Goal: Transaction & Acquisition: Purchase product/service

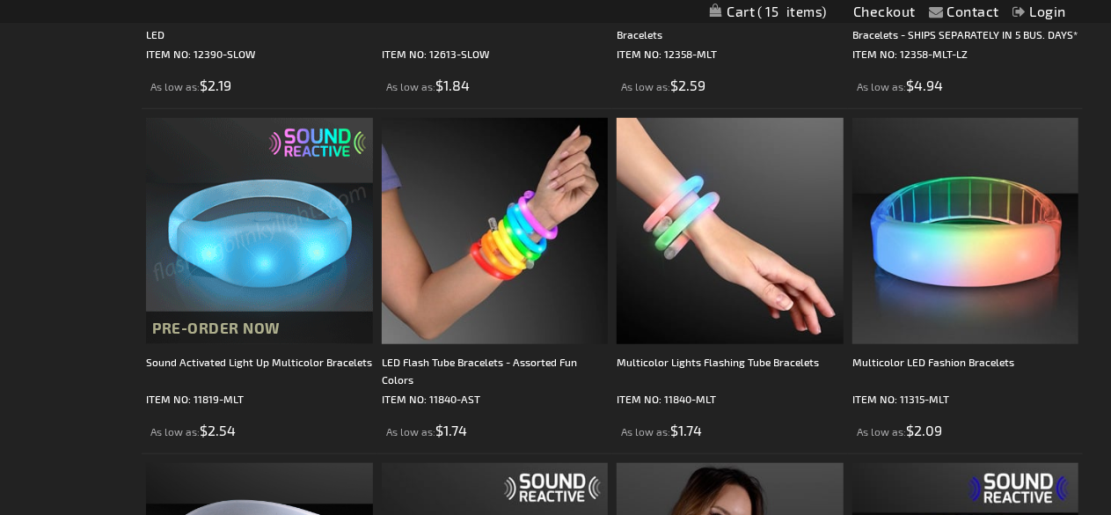
scroll to position [589, 0]
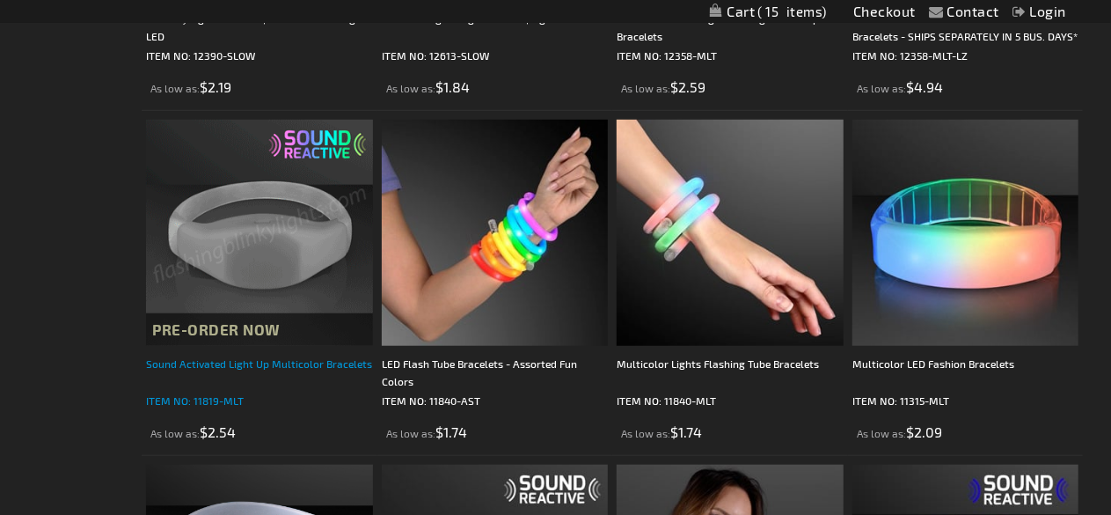
click at [292, 367] on div "Sound Activated Light Up Multicolor Bracelets" at bounding box center [259, 372] width 227 height 35
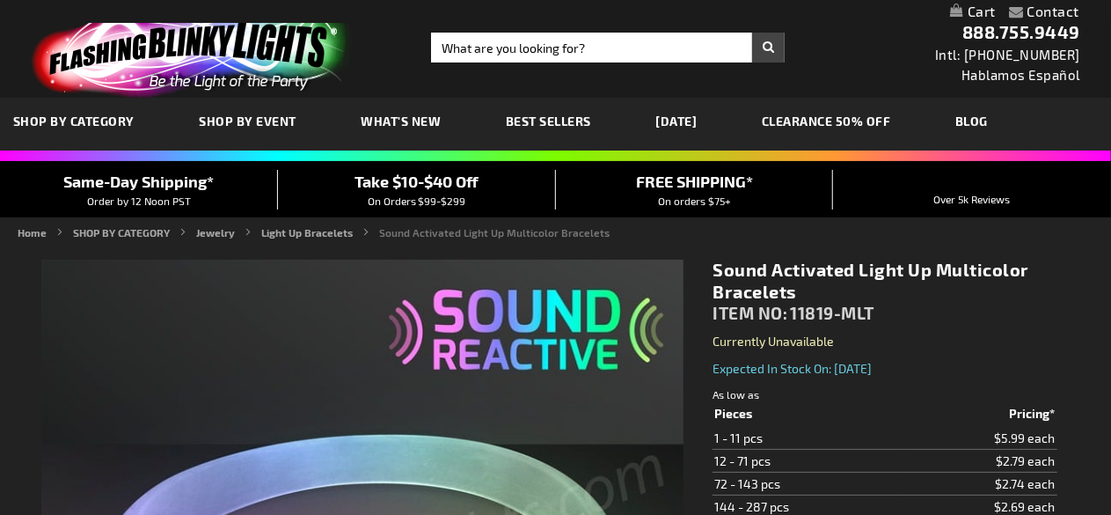
type input "5659"
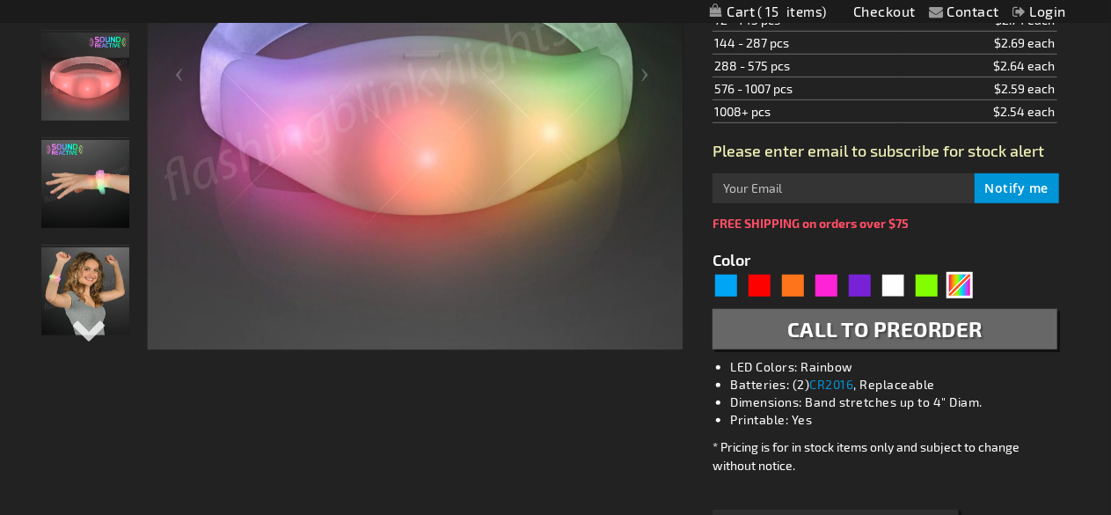
scroll to position [493, 0]
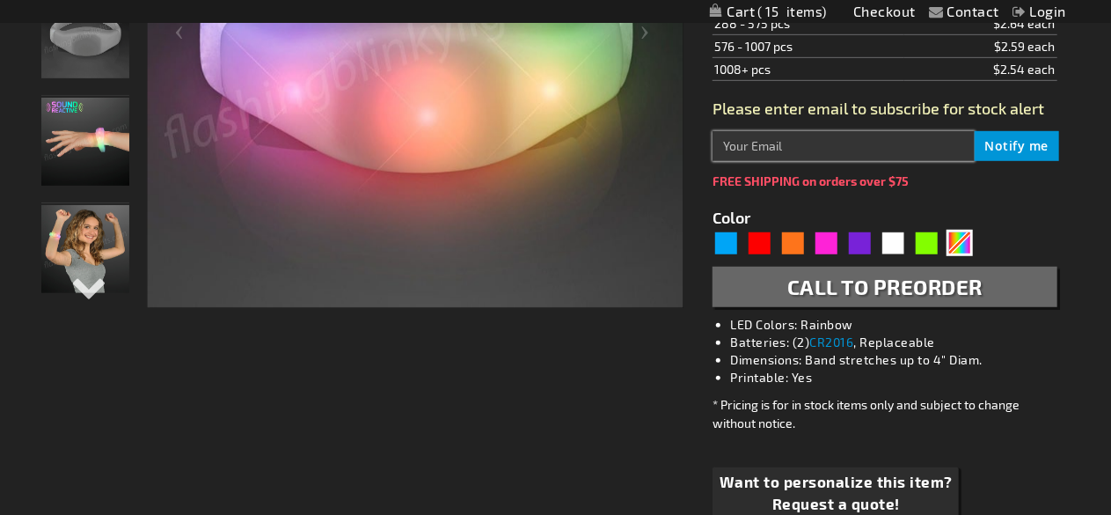
click at [770, 145] on input "text" at bounding box center [843, 146] width 261 height 30
type input "[EMAIL_ADDRESS][DOMAIN_NAME]"
click at [1019, 148] on span "Notify me" at bounding box center [1017, 145] width 64 height 17
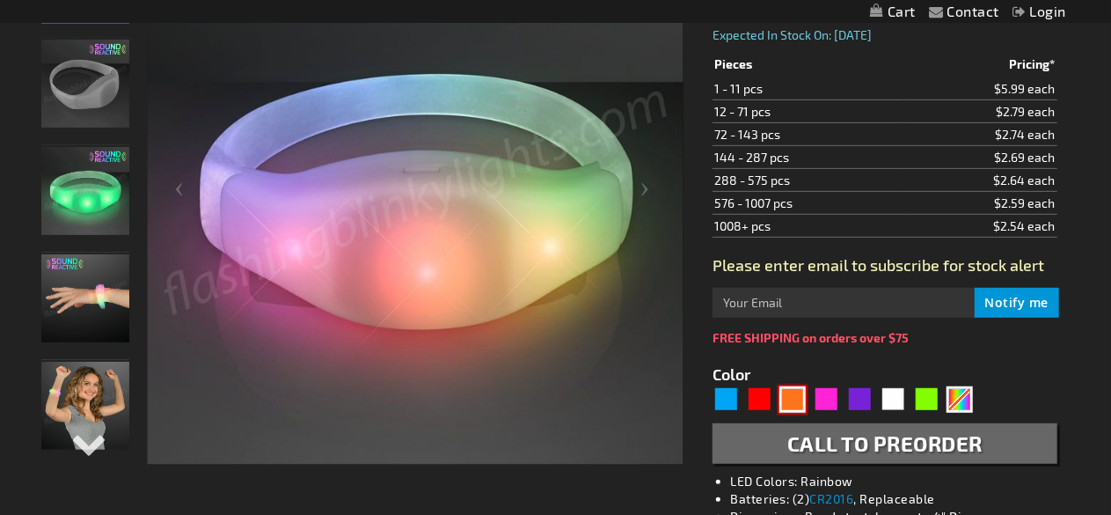
click at [792, 403] on div "Orange" at bounding box center [792, 399] width 26 height 26
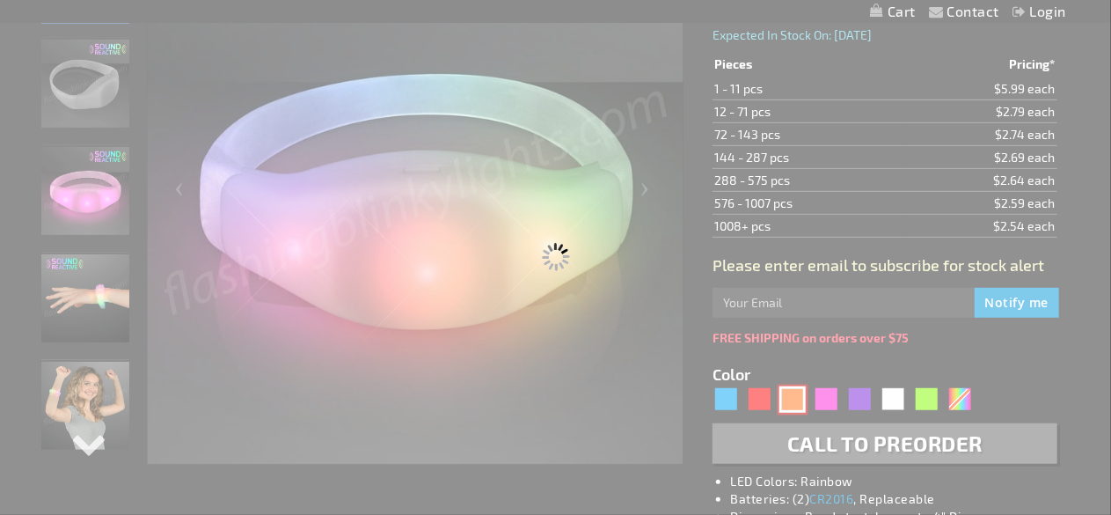
type input "5637"
type input "11819-OR"
type input "Customize - Orange LED Sound Sensitive Light Bracelets - ITEM NO: 11819-OR"
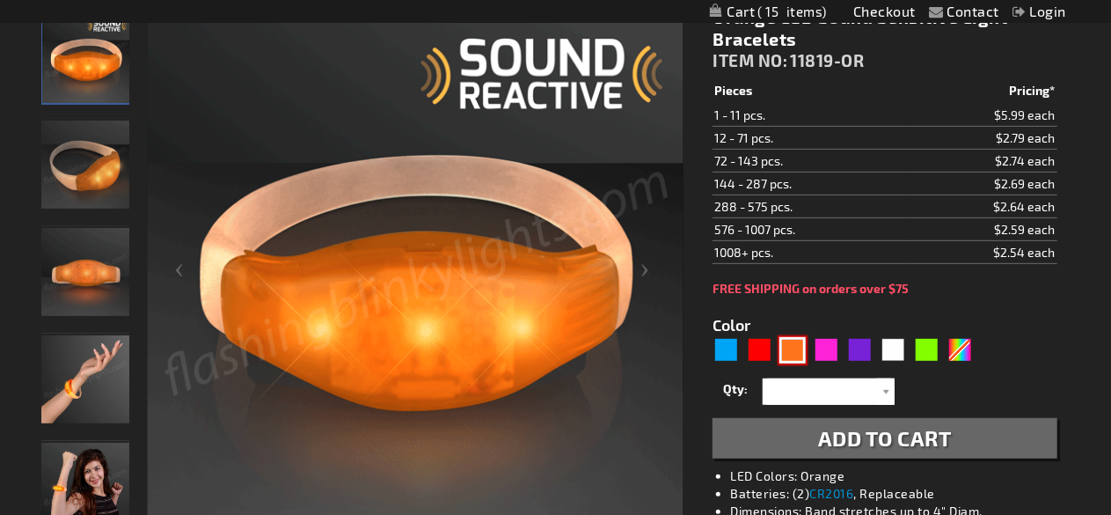
scroll to position [294, 0]
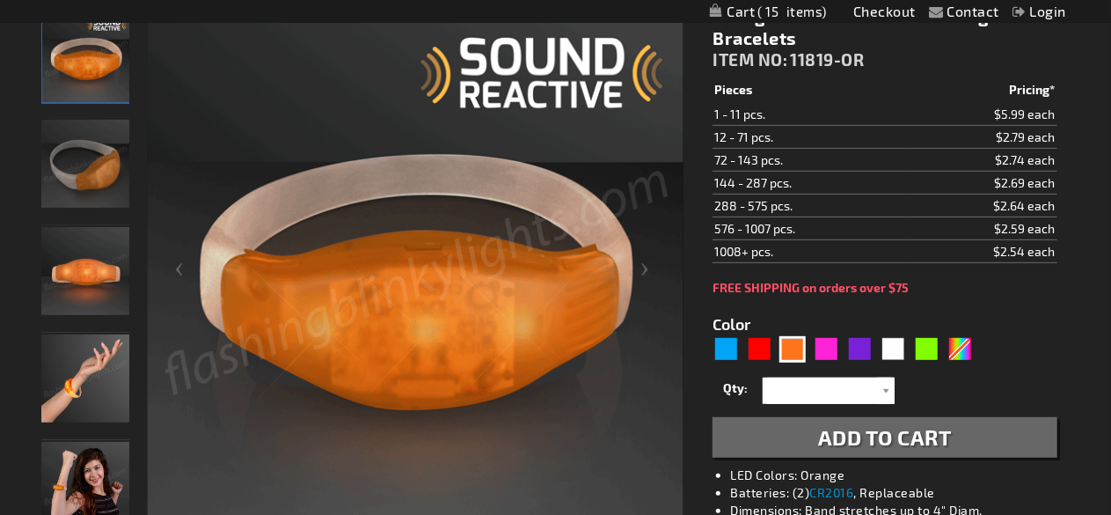
click at [911, 249] on td "$2.54 each" at bounding box center [982, 250] width 150 height 23
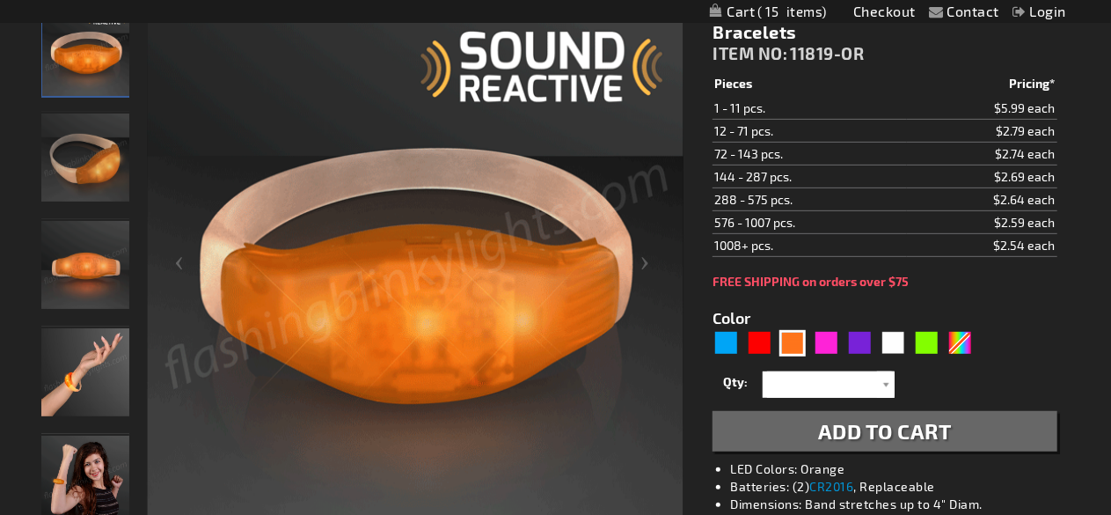
scroll to position [299, 0]
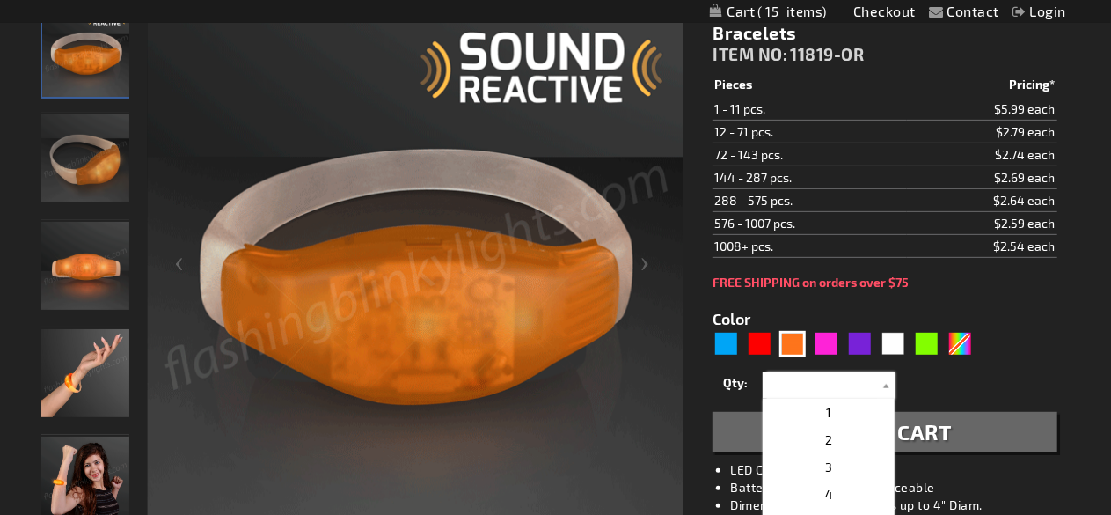
click at [832, 385] on input "text" at bounding box center [831, 385] width 128 height 26
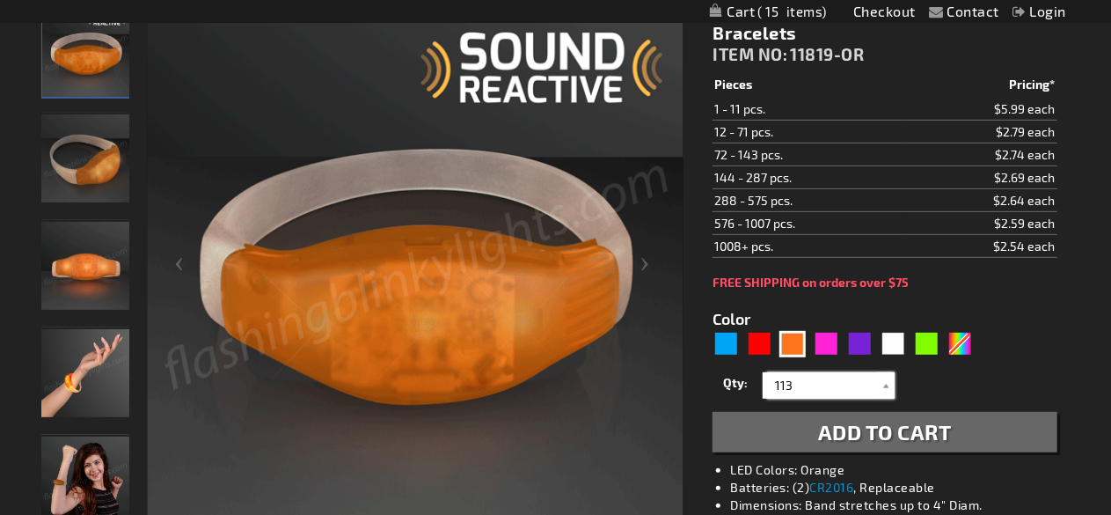
type input "113"
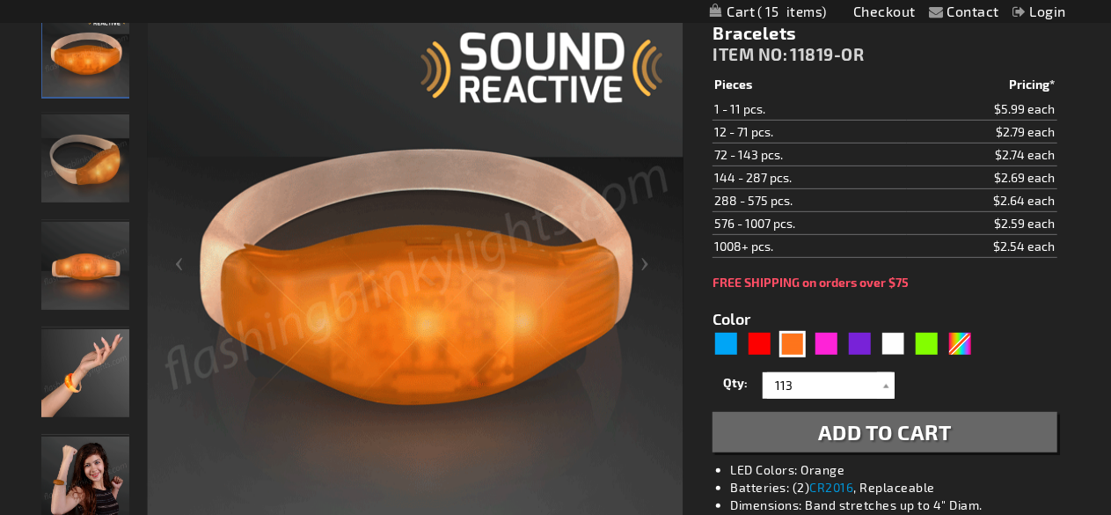
click at [903, 430] on span "Add to Cart" at bounding box center [885, 432] width 134 height 26
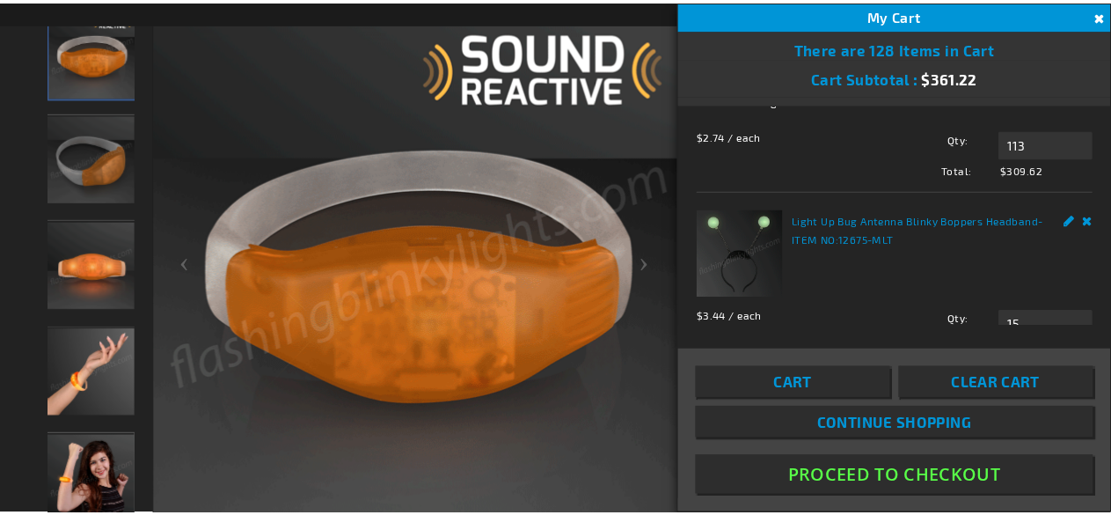
scroll to position [183, 0]
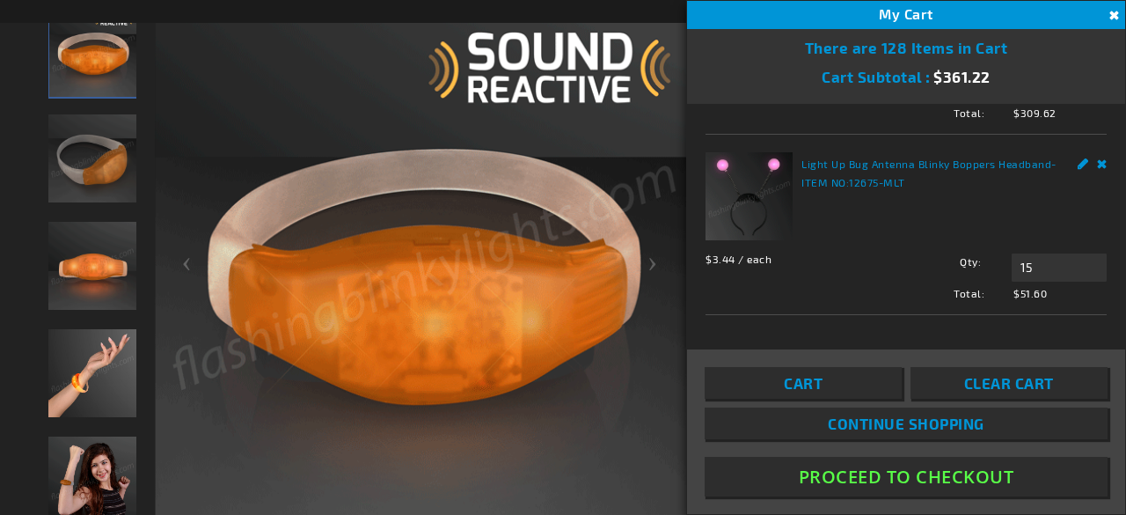
click at [874, 477] on button "Proceed To Checkout" at bounding box center [906, 477] width 403 height 40
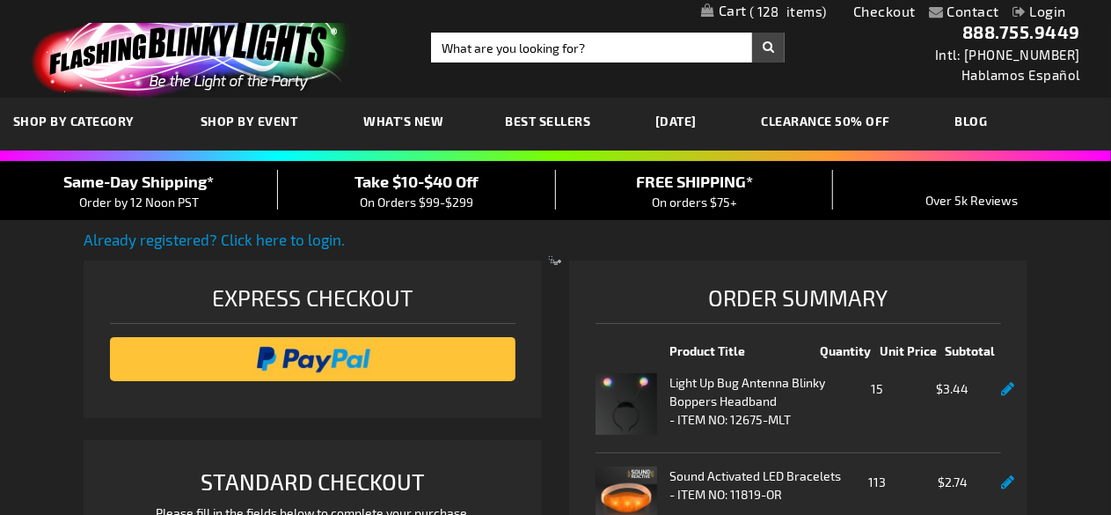
select select "US"
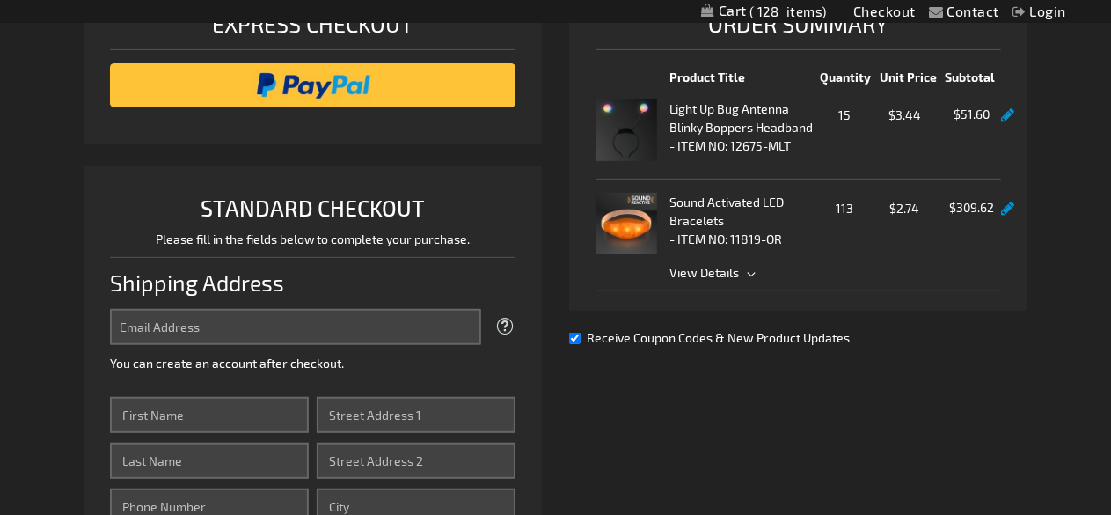
scroll to position [238, 0]
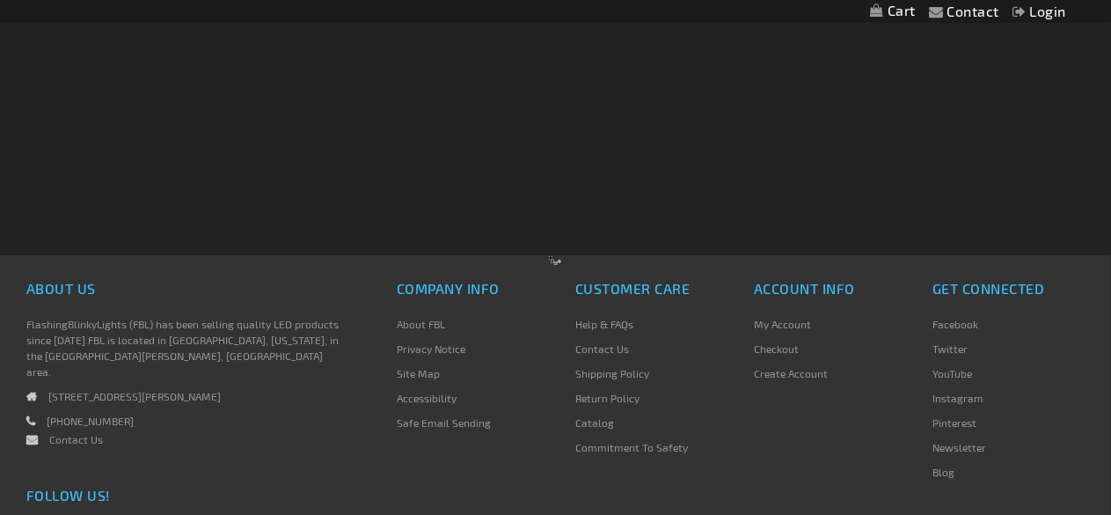
scroll to position [238, 0]
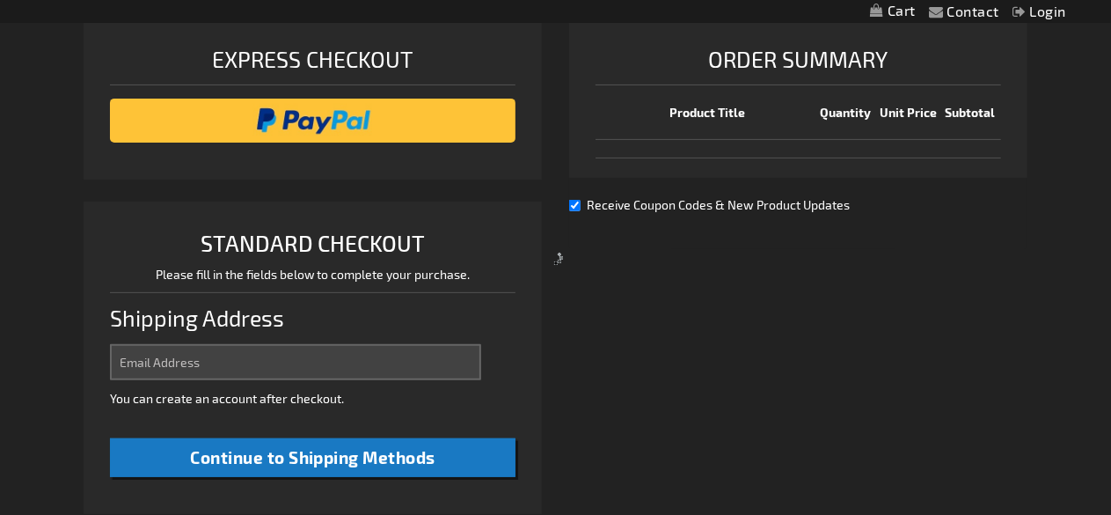
select select "US"
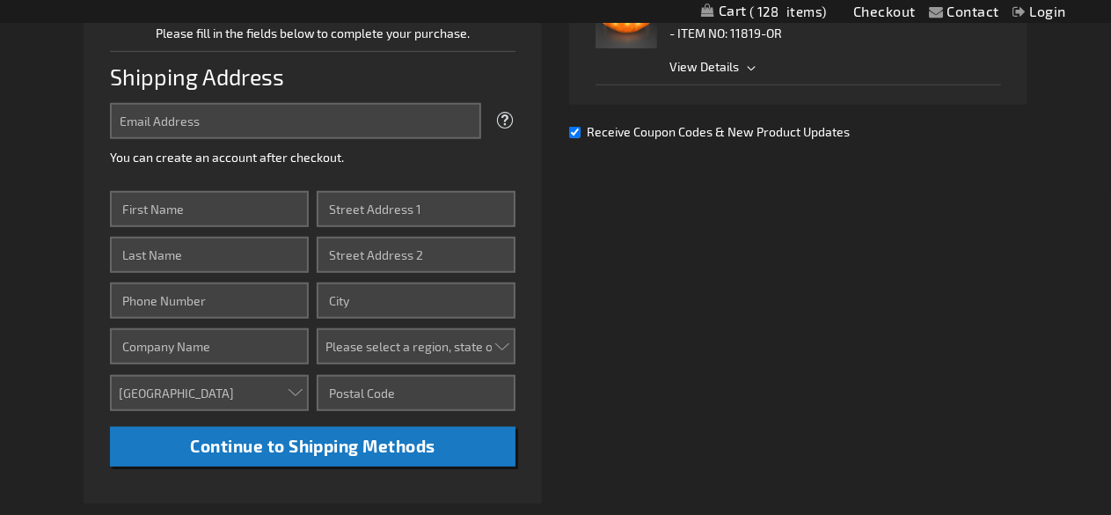
scroll to position [449, 0]
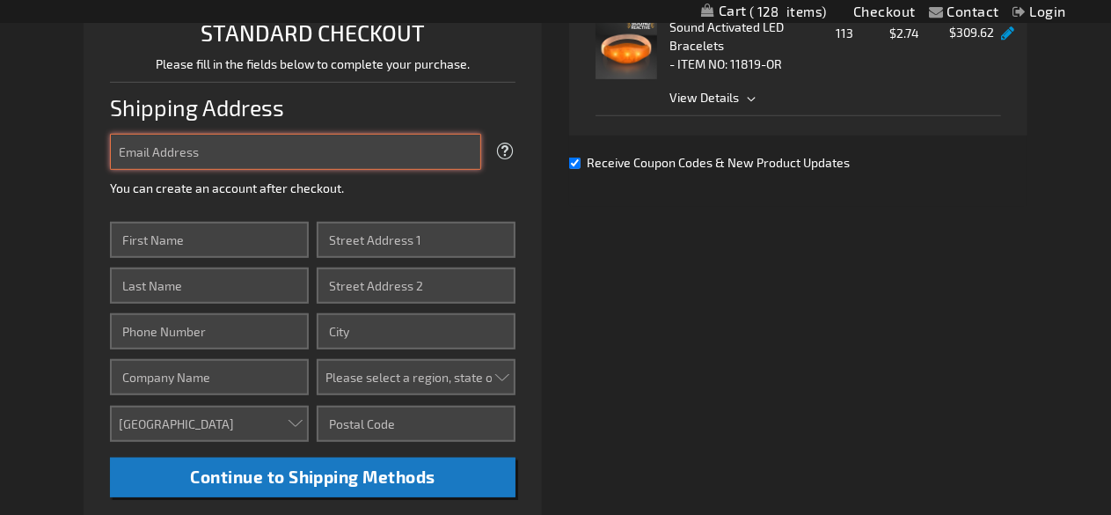
click at [255, 152] on input "Email Address" at bounding box center [296, 152] width 372 height 36
type input "mksteele@smu.edu"
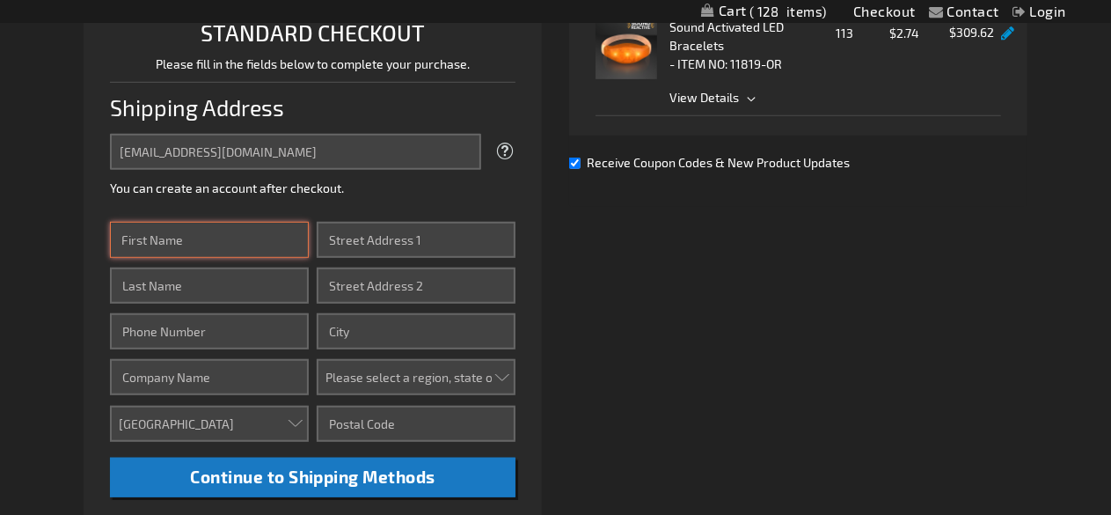
click at [236, 235] on input "First Name" at bounding box center [209, 240] width 199 height 36
type input "Maddie"
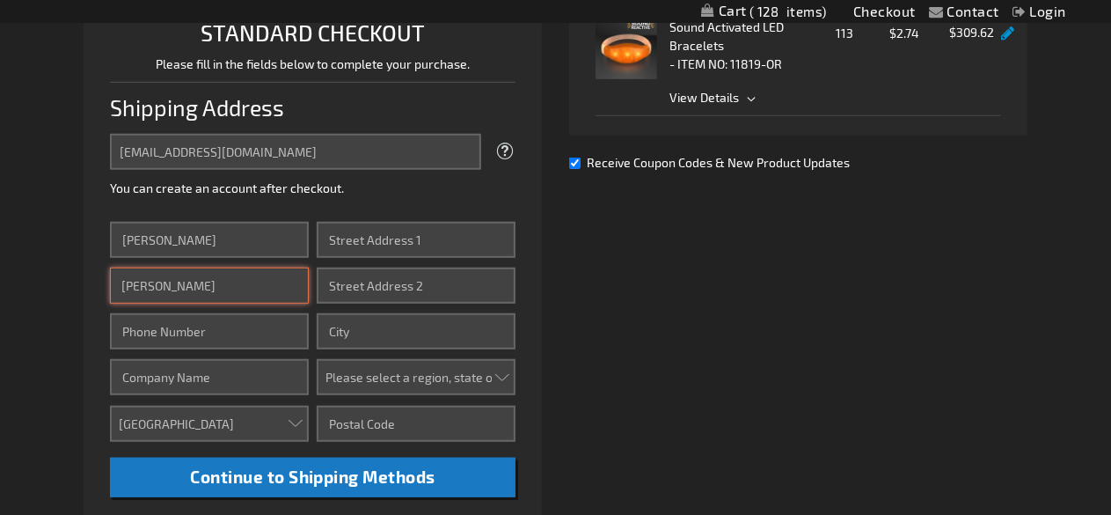
type input "Steele"
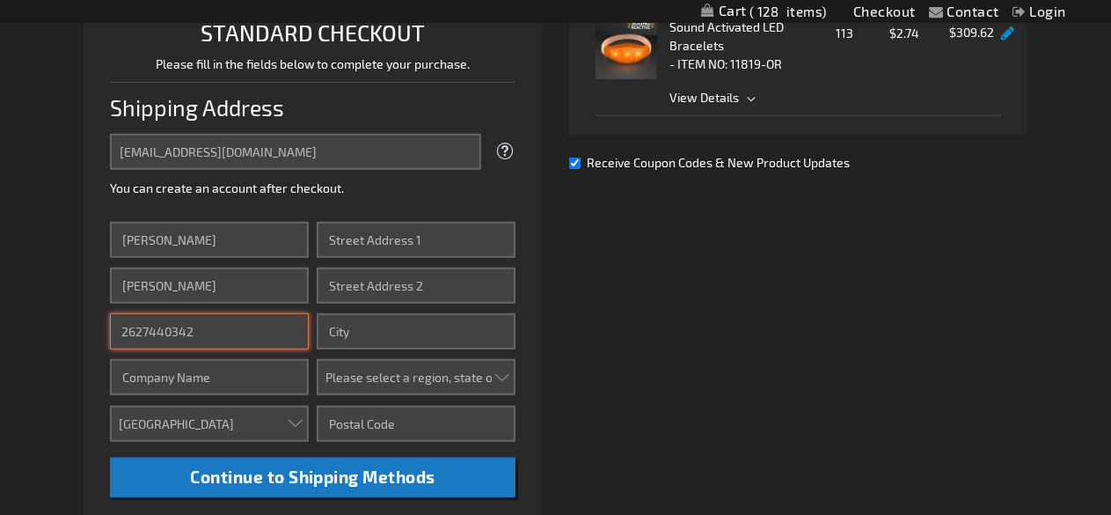
type input "2627440342"
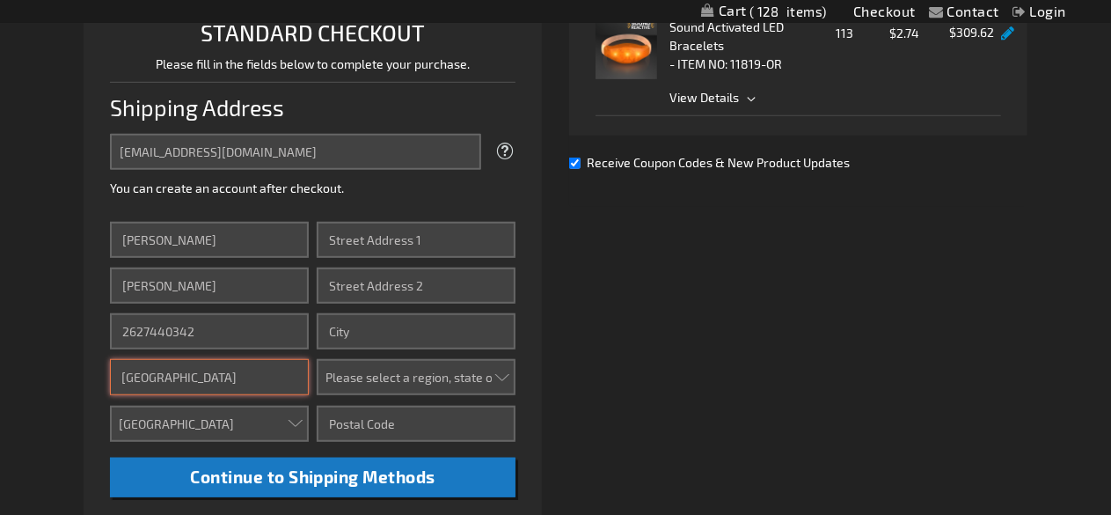
type input "Southern Methodist University"
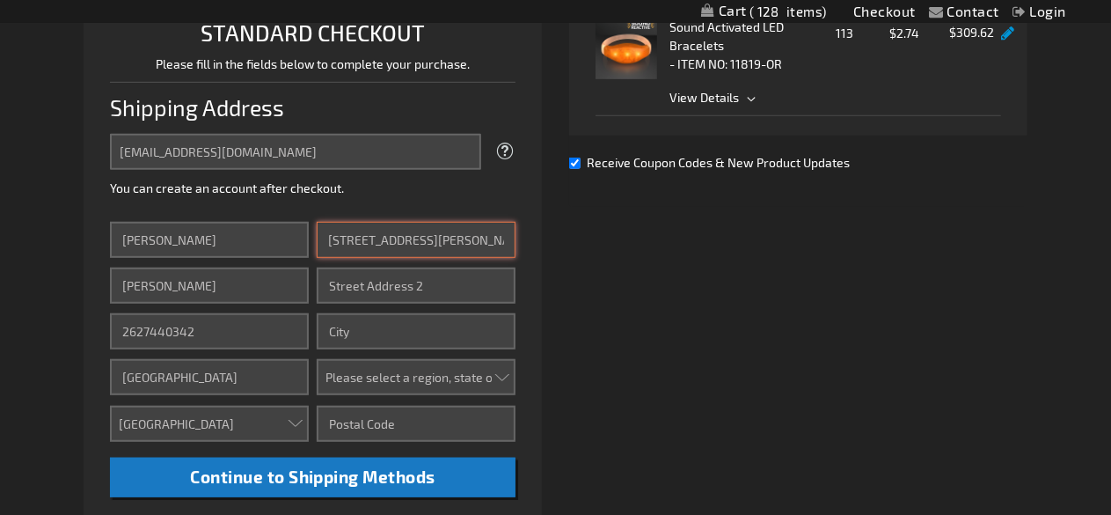
type input "3200 Binkley Ave"
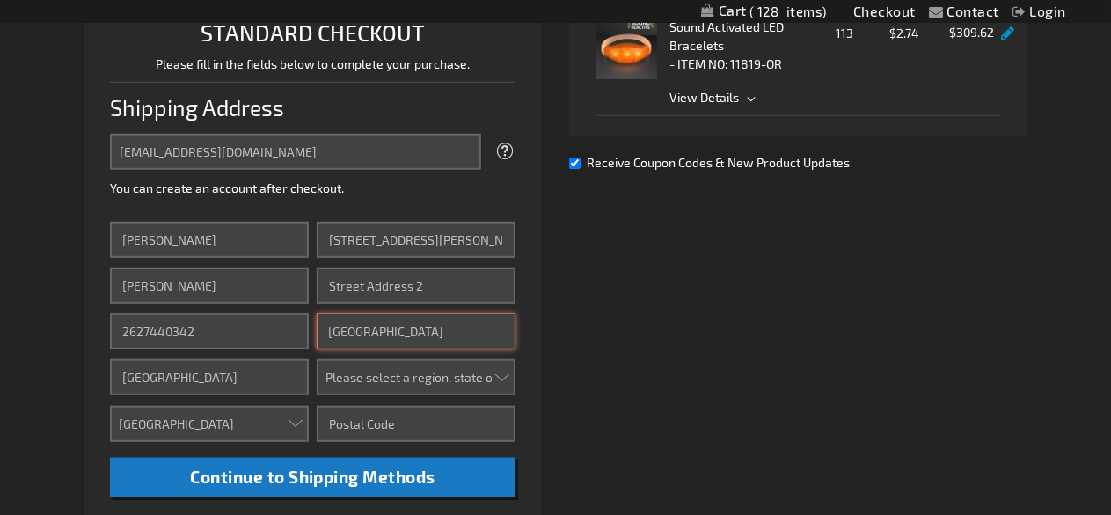
type input "Dallas"
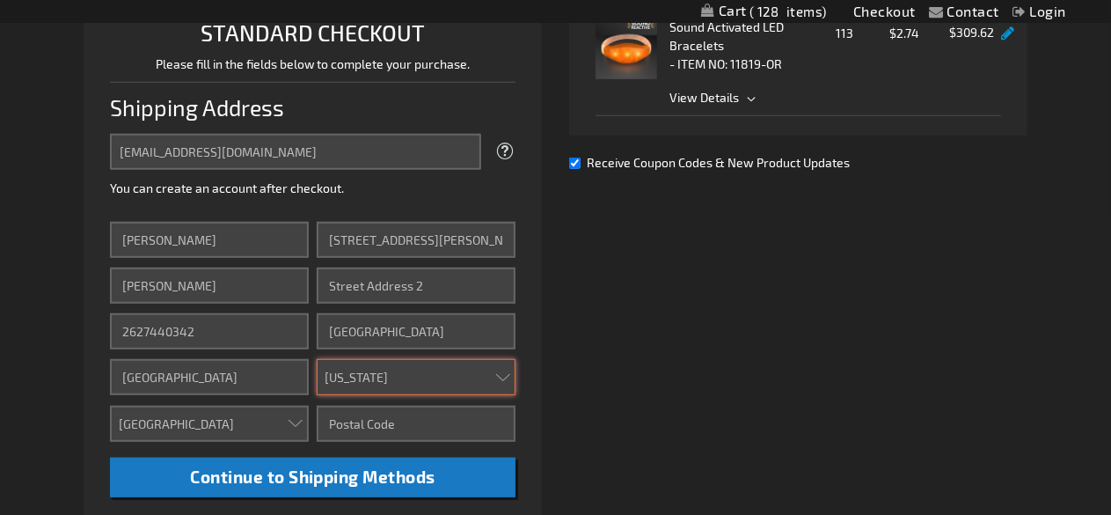
select select "57"
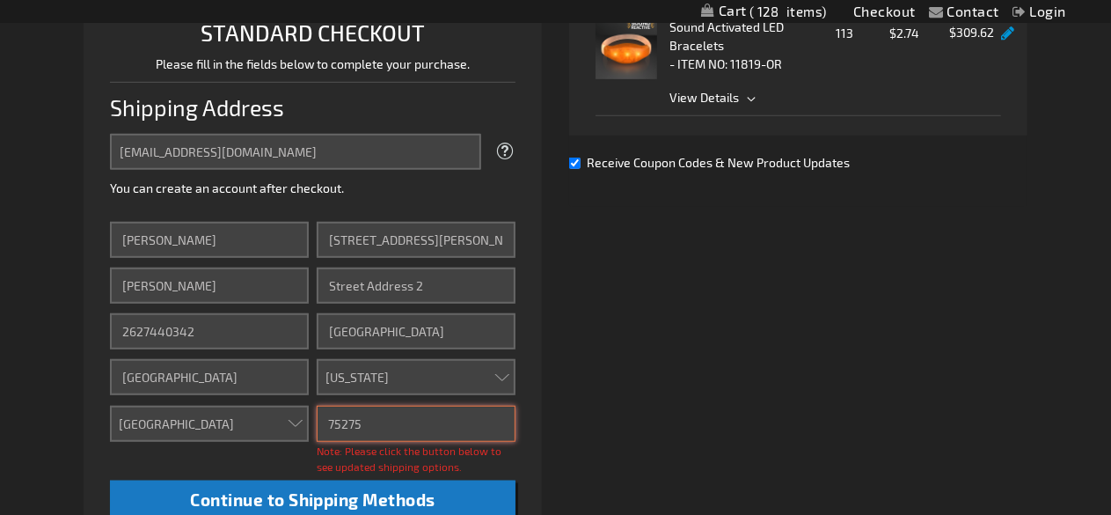
type input "75275"
click at [733, 340] on div "Already registered? Click here to login. Shipping Review & Payments Estimated T…" at bounding box center [556, 272] width 945 height 984
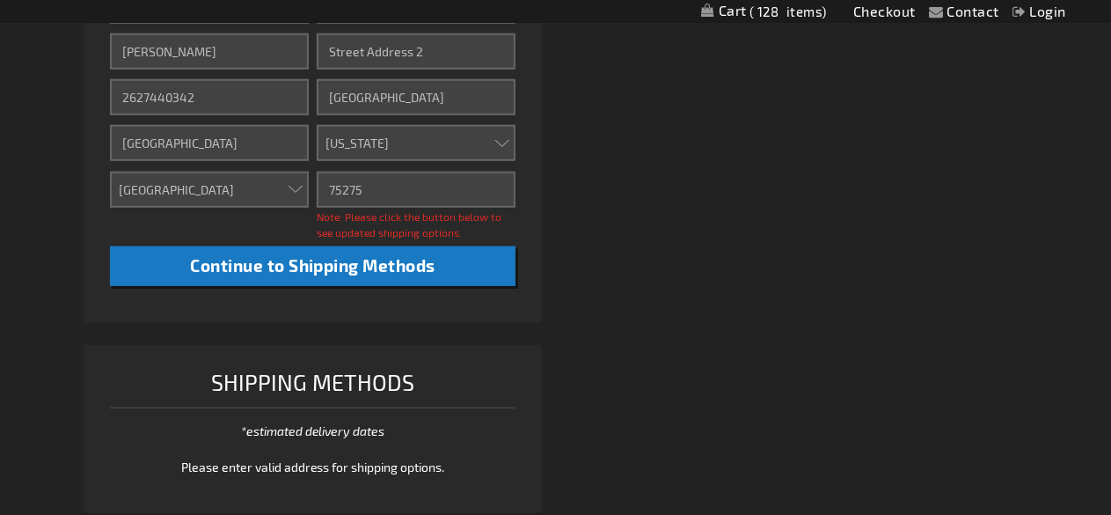
scroll to position [682, 0]
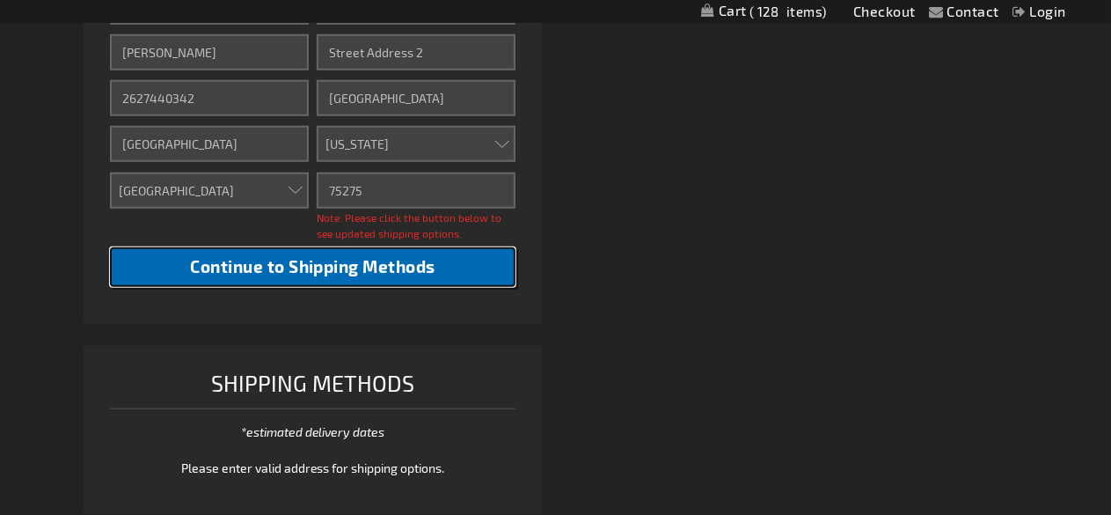
click at [329, 281] on button "Continue to Shipping Methods" at bounding box center [313, 267] width 406 height 40
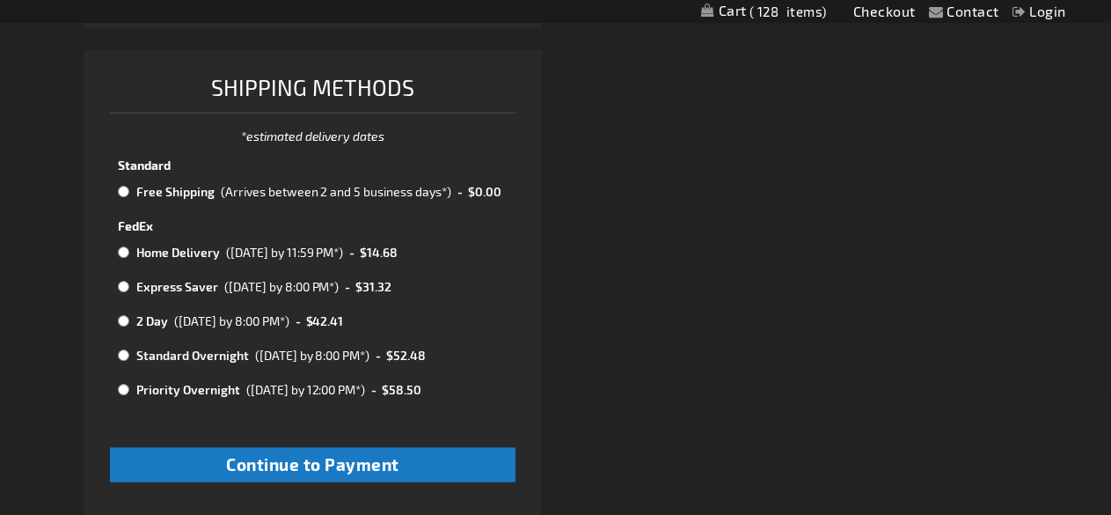
scroll to position [954, 0]
click at [121, 191] on input "radio" at bounding box center [123, 193] width 11 height 14
radio input "true"
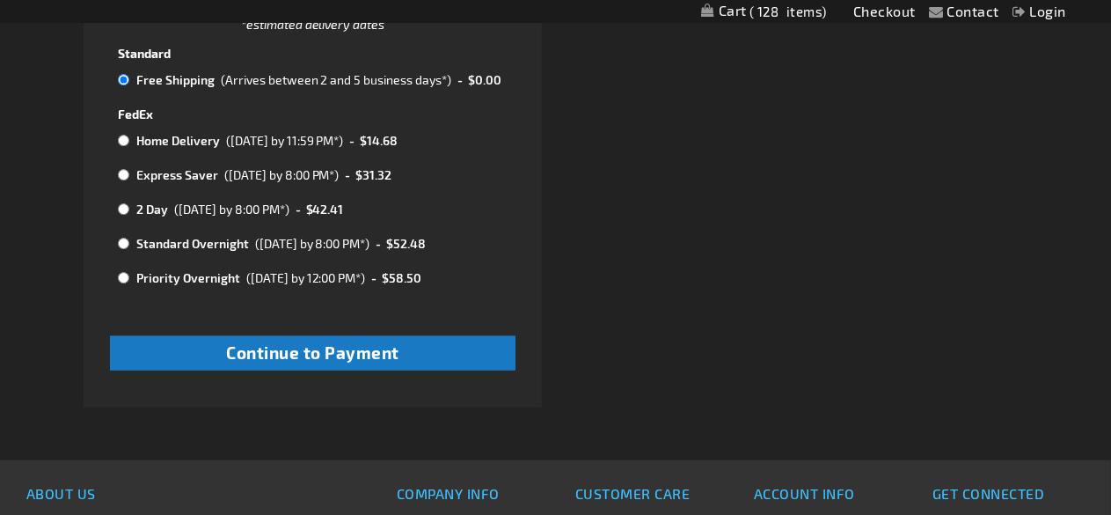
scroll to position [1065, 0]
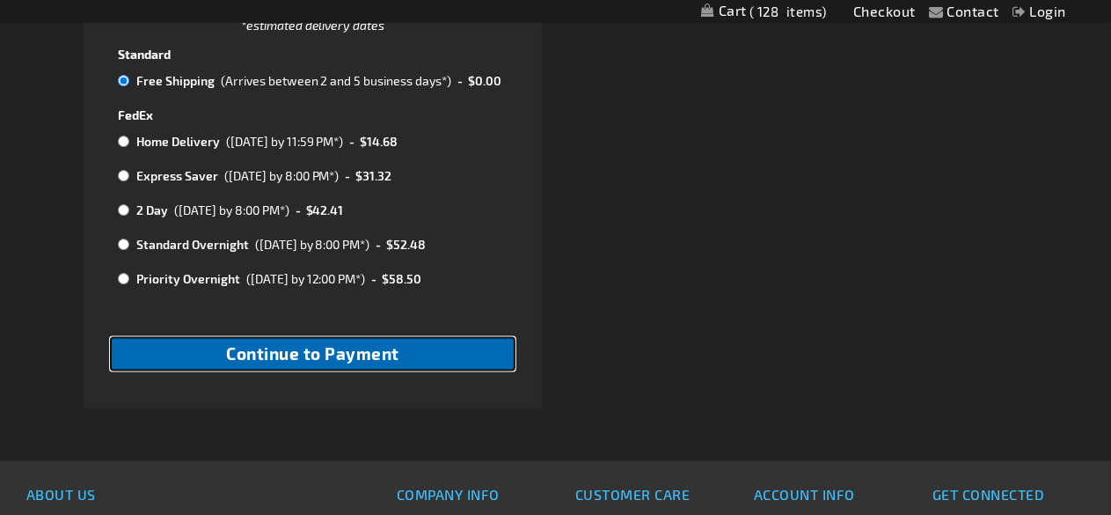
click at [325, 353] on span "Continue to Payment" at bounding box center [312, 353] width 173 height 20
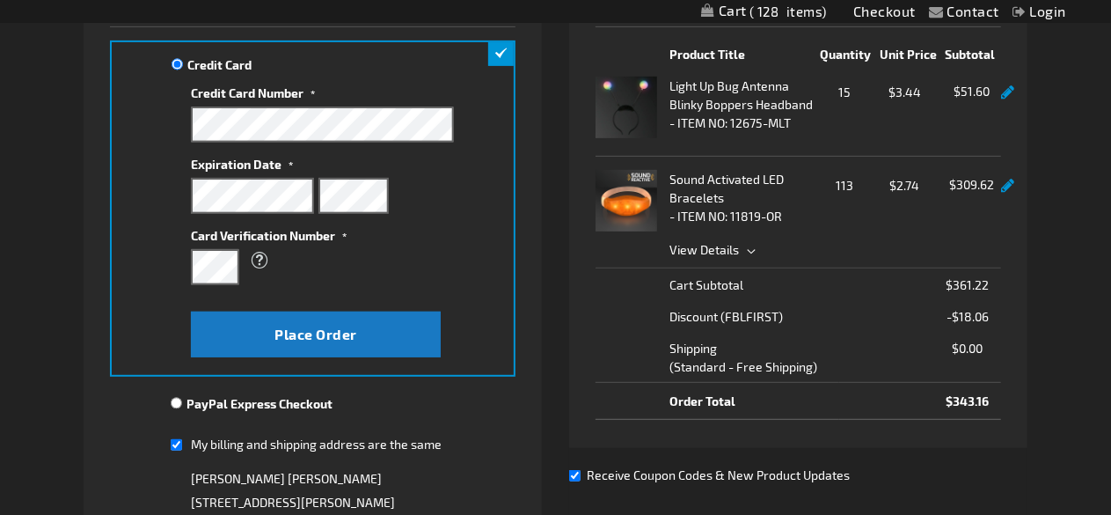
scroll to position [297, 0]
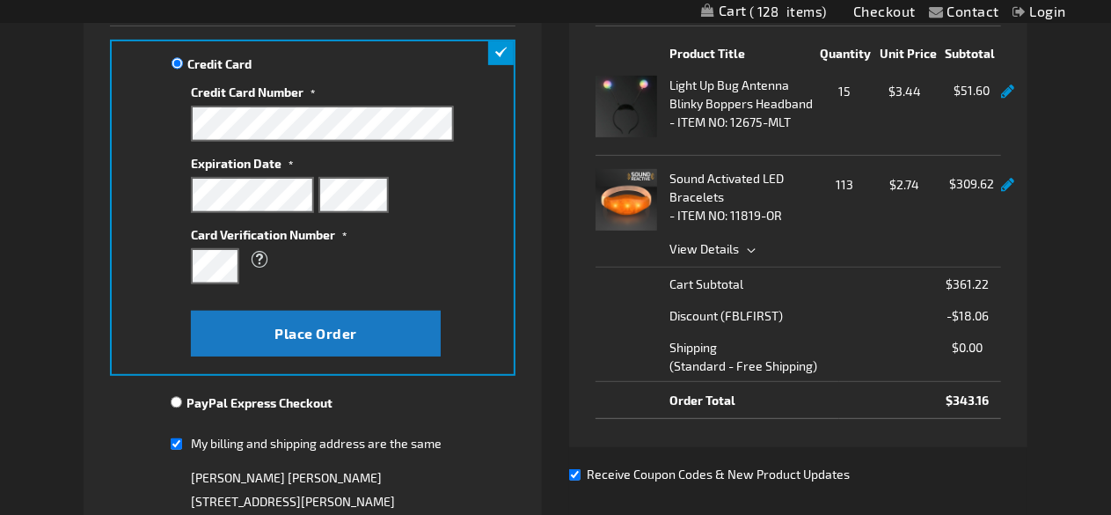
click at [1002, 188] on div at bounding box center [1008, 204] width 13 height 62
click at [1011, 182] on link at bounding box center [1008, 185] width 13 height 15
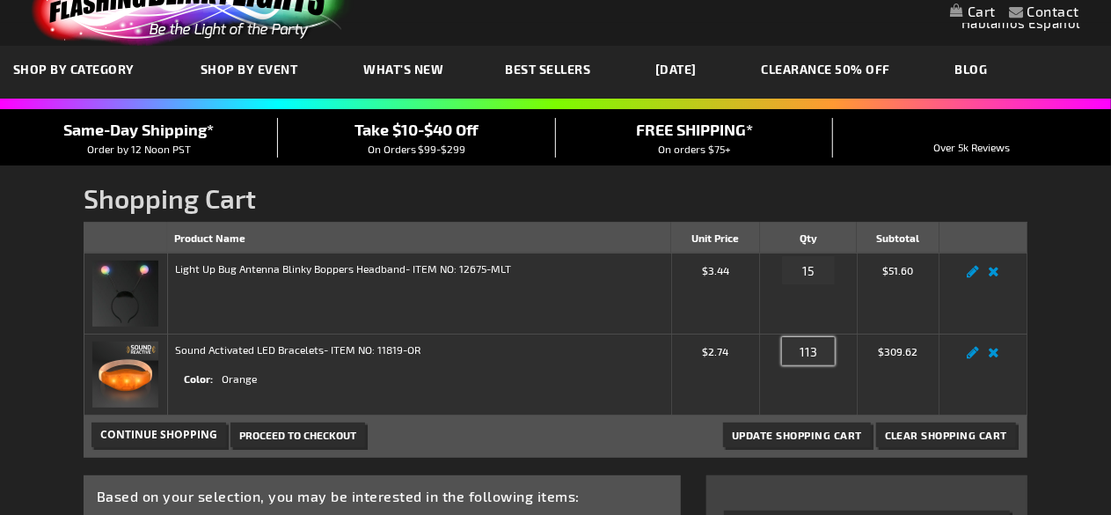
click at [823, 352] on input "113" at bounding box center [808, 351] width 53 height 28
type input "119"
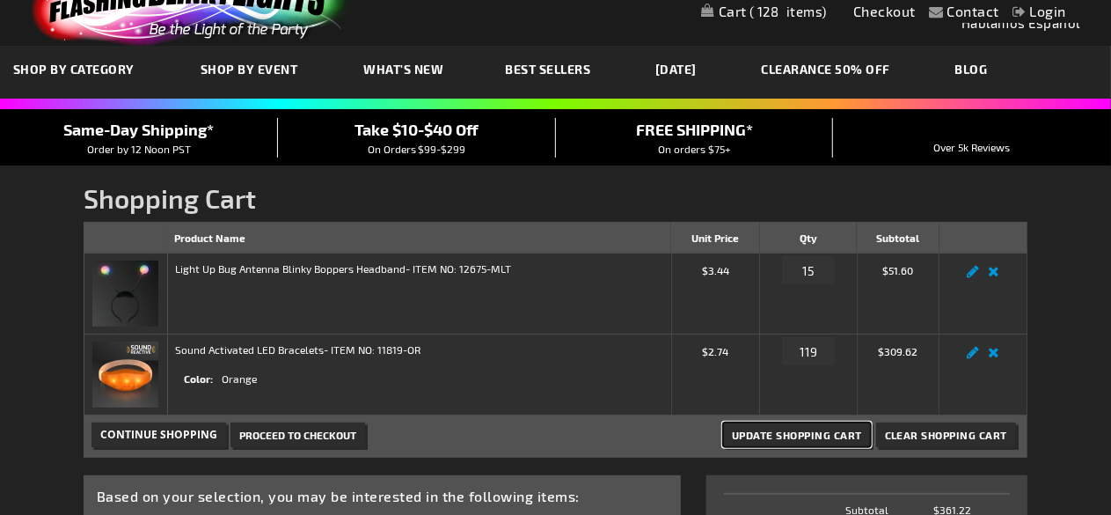
click at [837, 437] on span "Update Shopping Cart" at bounding box center [797, 434] width 130 height 12
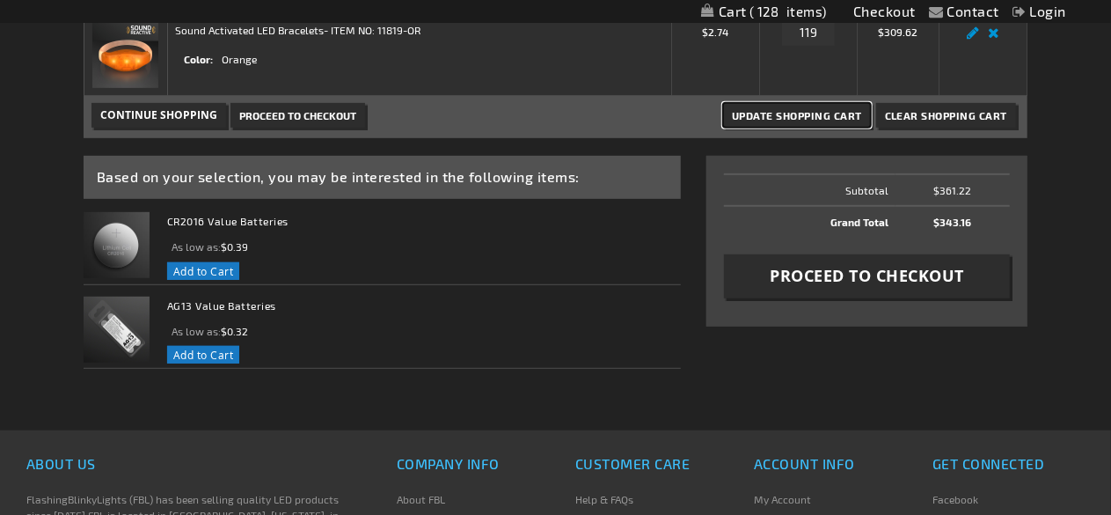
scroll to position [370, 0]
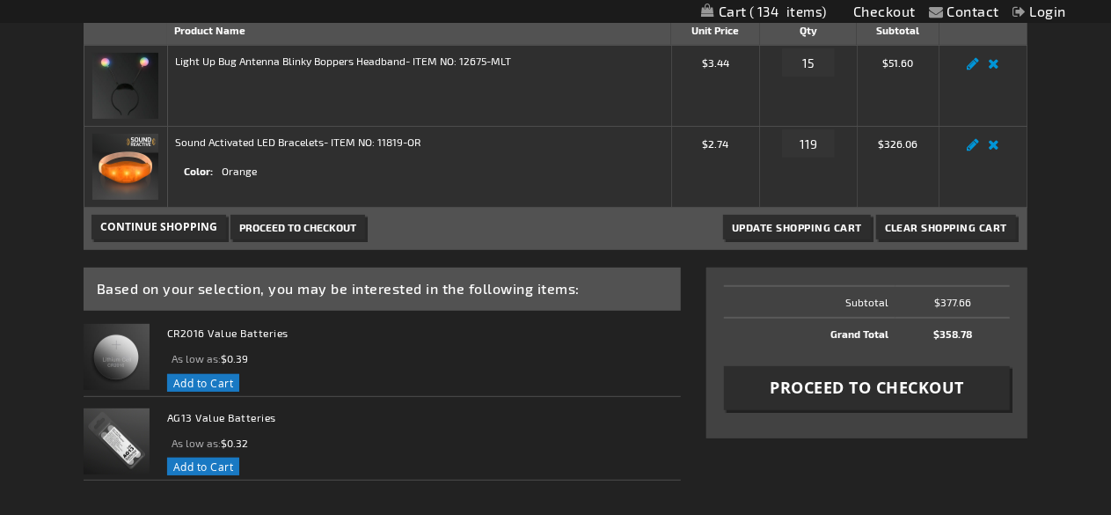
scroll to position [259, 0]
click at [298, 139] on link "Sound Activated LED Bracelets" at bounding box center [249, 142] width 149 height 12
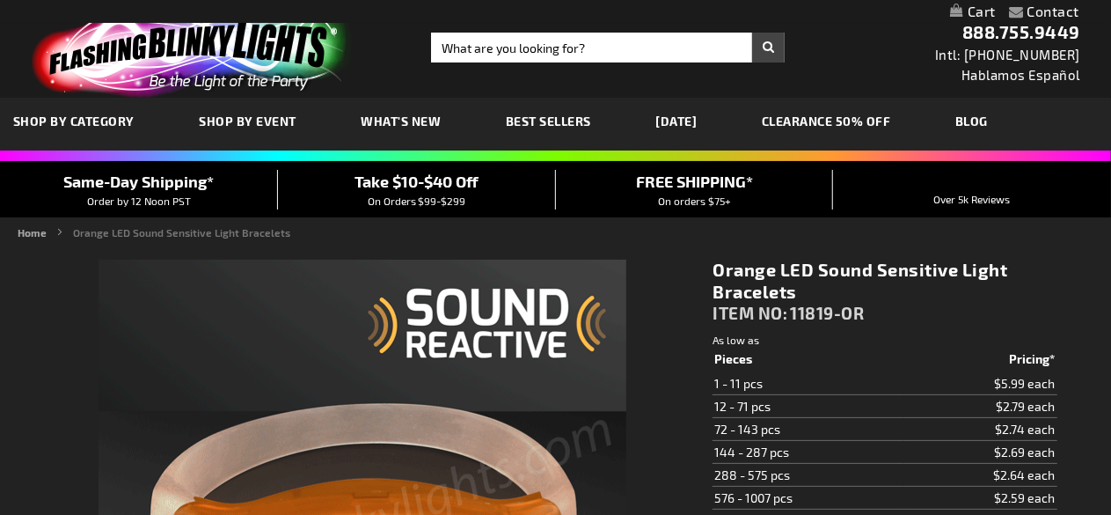
type input "5637"
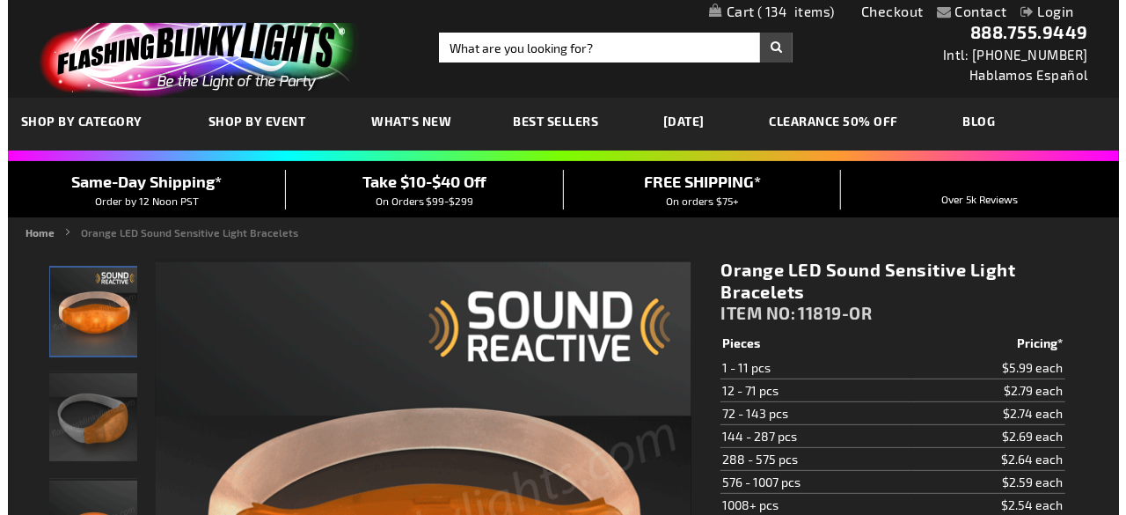
scroll to position [1, 0]
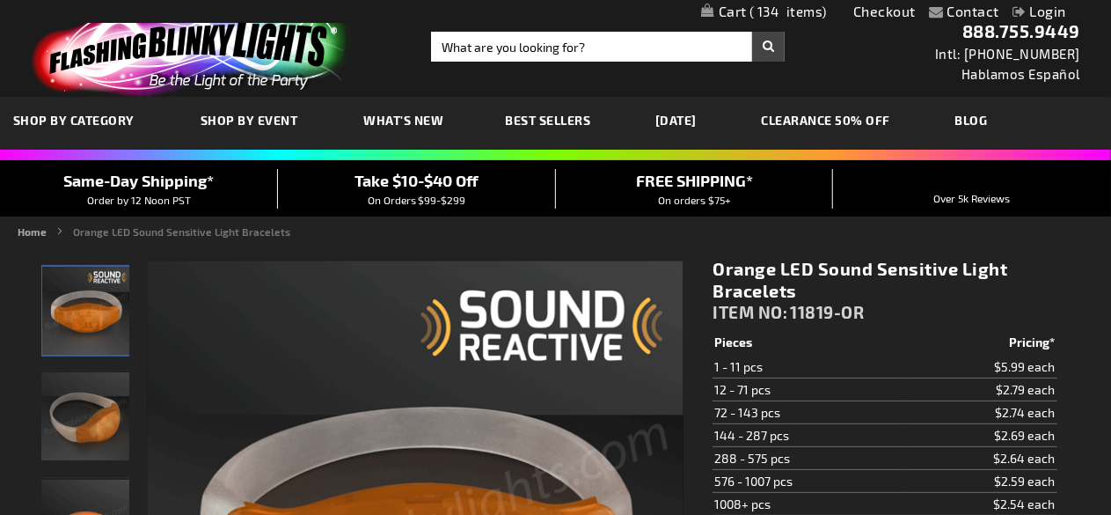
click at [737, 12] on link "My Cart 134 134 items" at bounding box center [764, 12] width 126 height 17
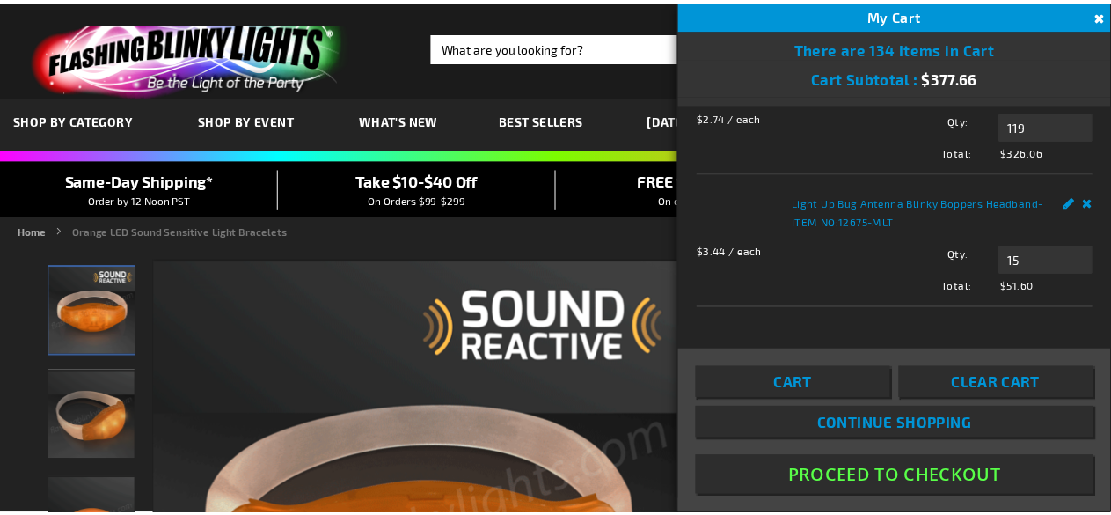
scroll to position [180, 0]
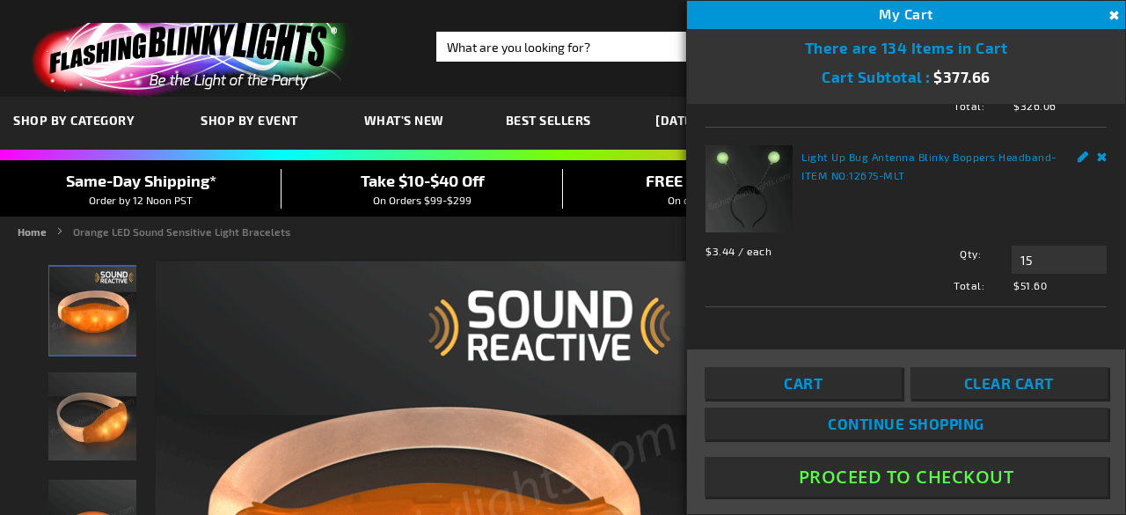
click at [883, 479] on button "Proceed To Checkout" at bounding box center [906, 477] width 403 height 40
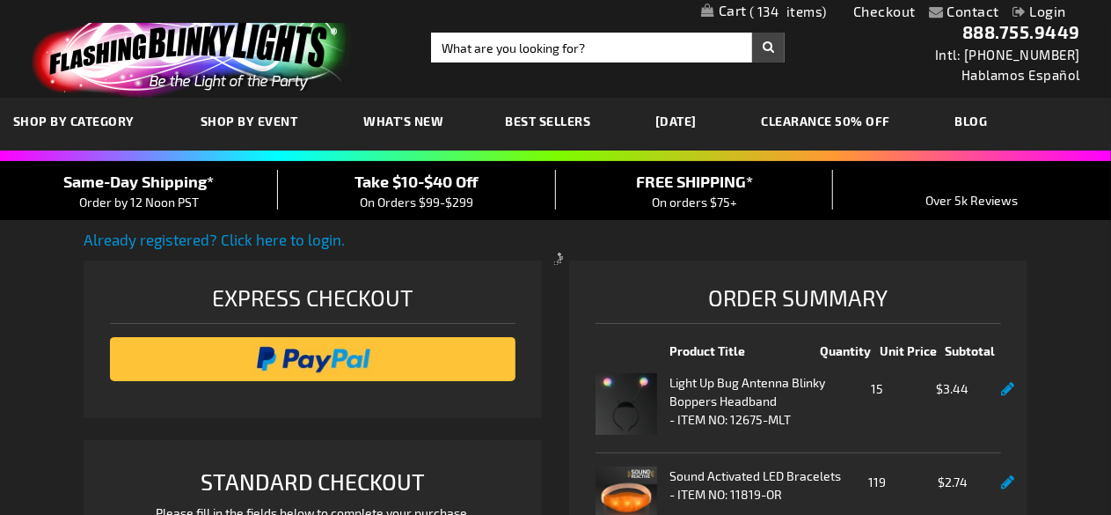
select select "US"
select select "57"
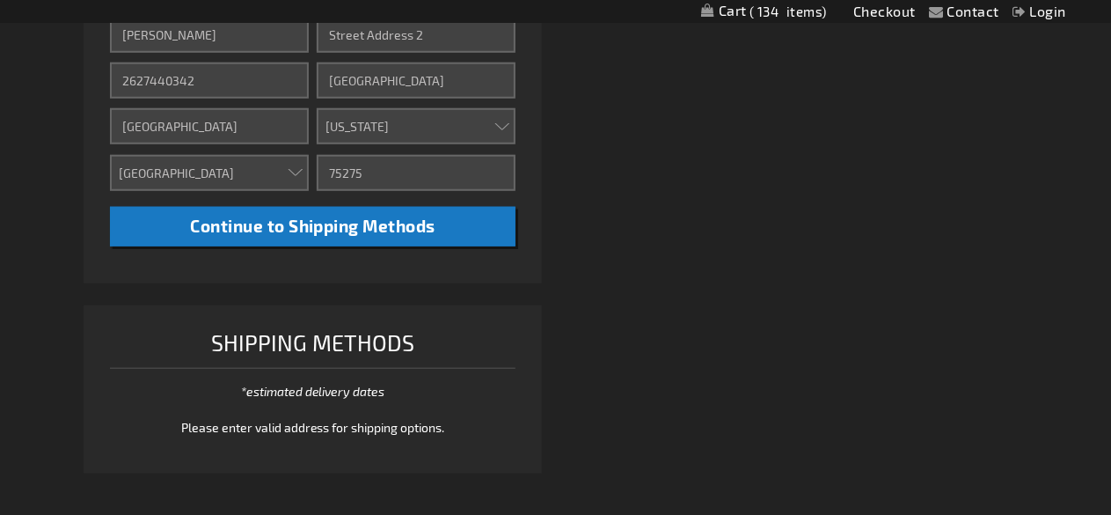
scroll to position [698, 0]
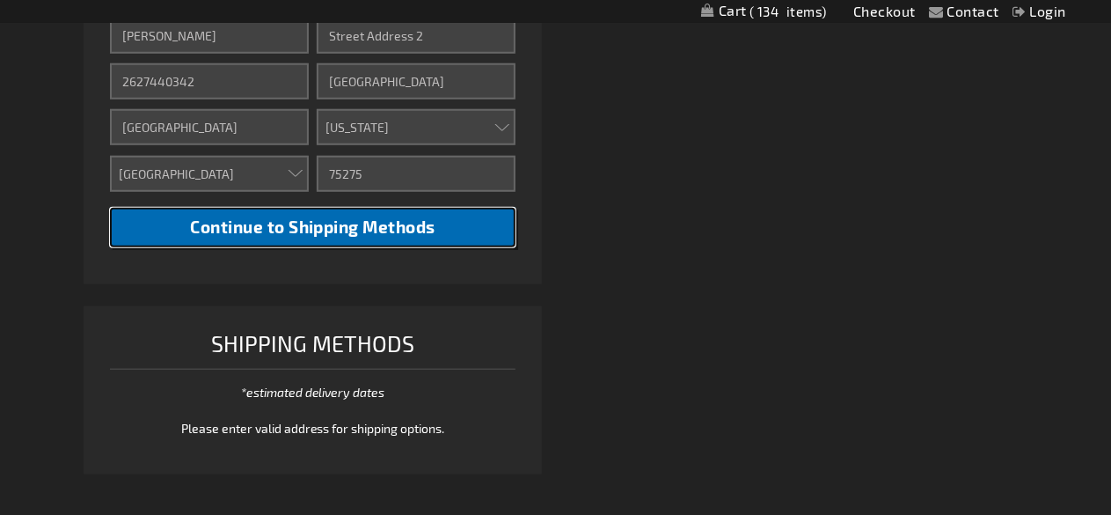
click at [355, 228] on span "Continue to Shipping Methods" at bounding box center [312, 226] width 245 height 20
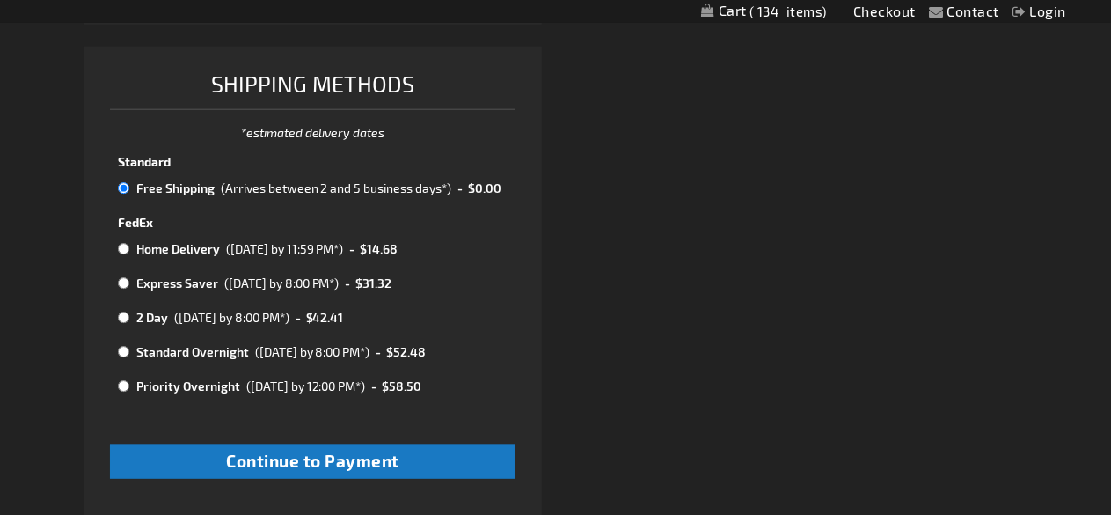
scroll to position [959, 0]
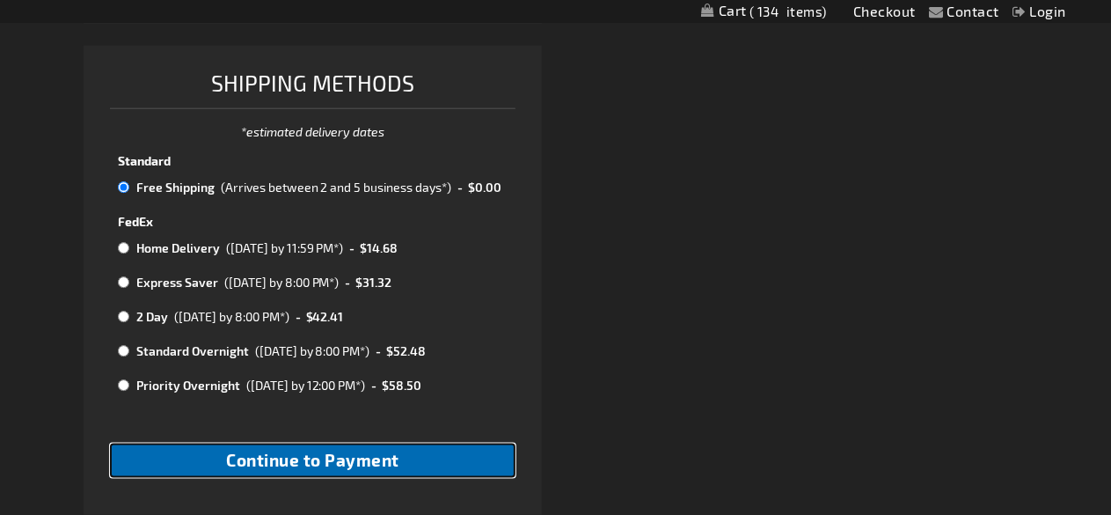
click at [310, 462] on span "Continue to Payment" at bounding box center [312, 460] width 173 height 20
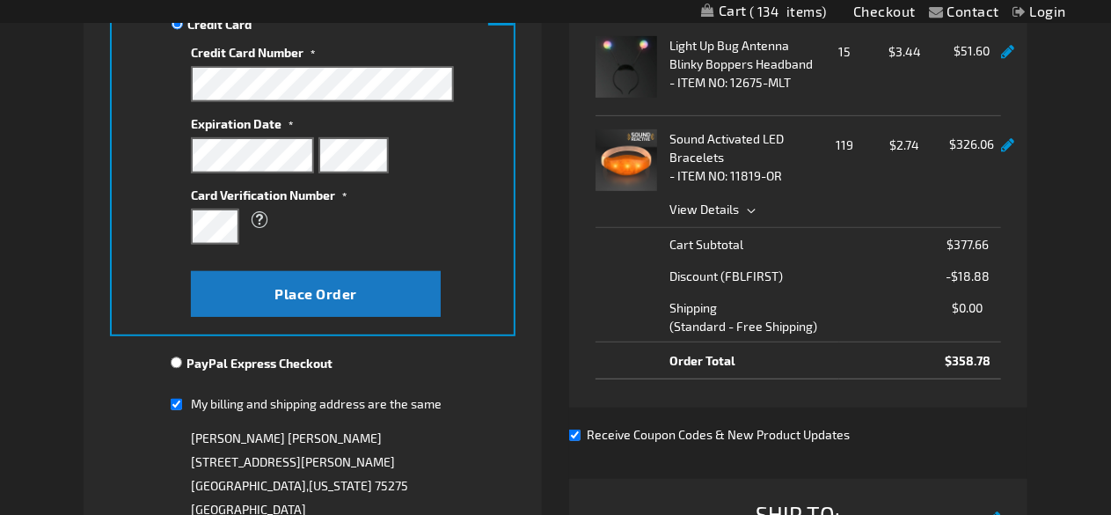
scroll to position [336, 0]
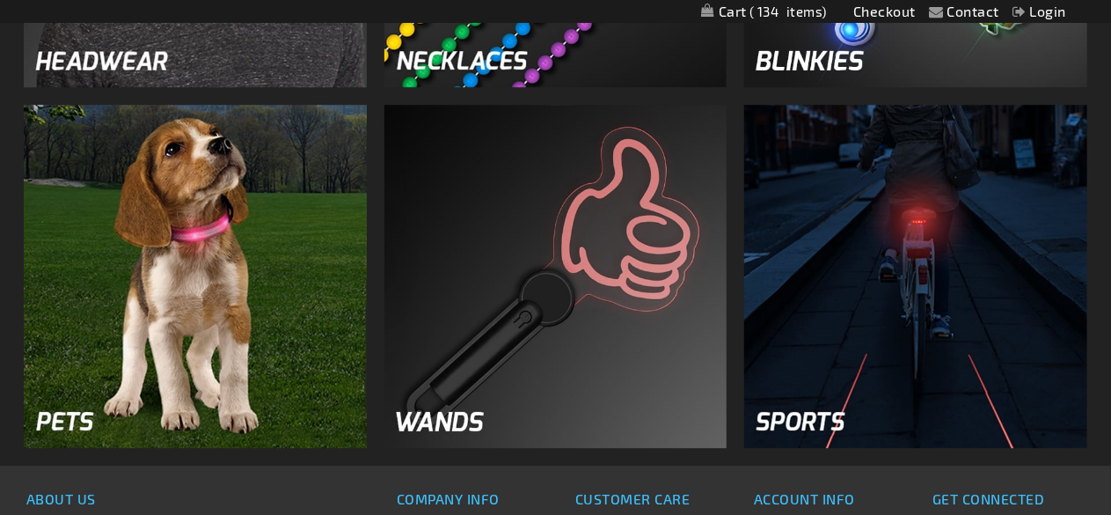
scroll to position [2373, 0]
click at [181, 245] on img at bounding box center [195, 277] width 343 height 343
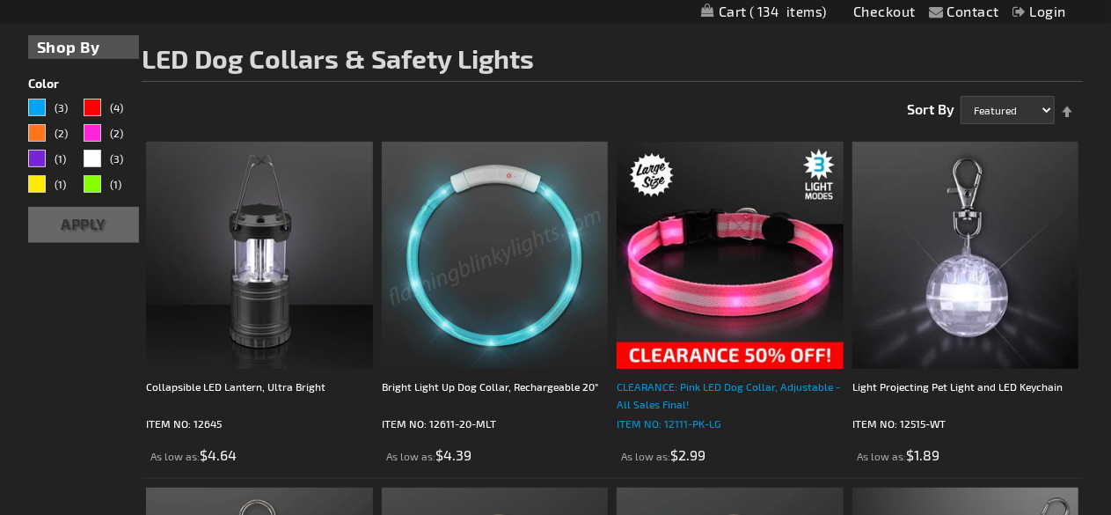
scroll to position [223, 0]
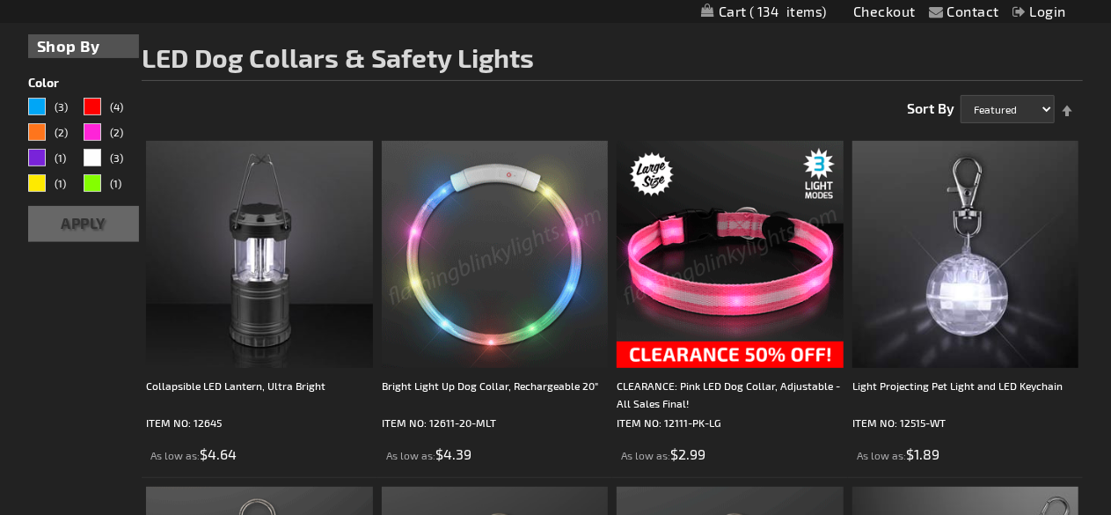
click at [755, 274] on img at bounding box center [730, 254] width 227 height 227
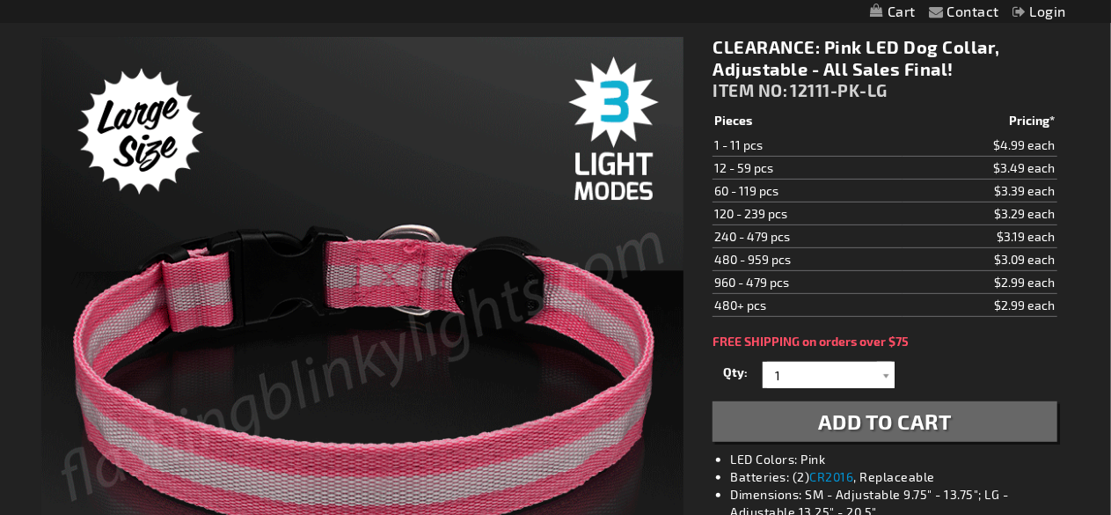
scroll to position [227, 0]
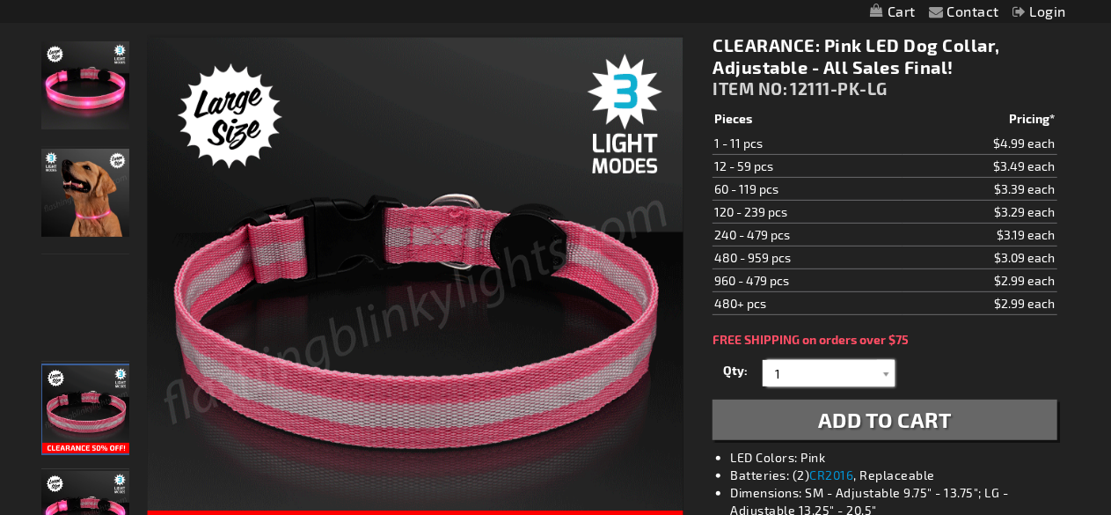
click at [829, 364] on input "1" at bounding box center [831, 373] width 128 height 26
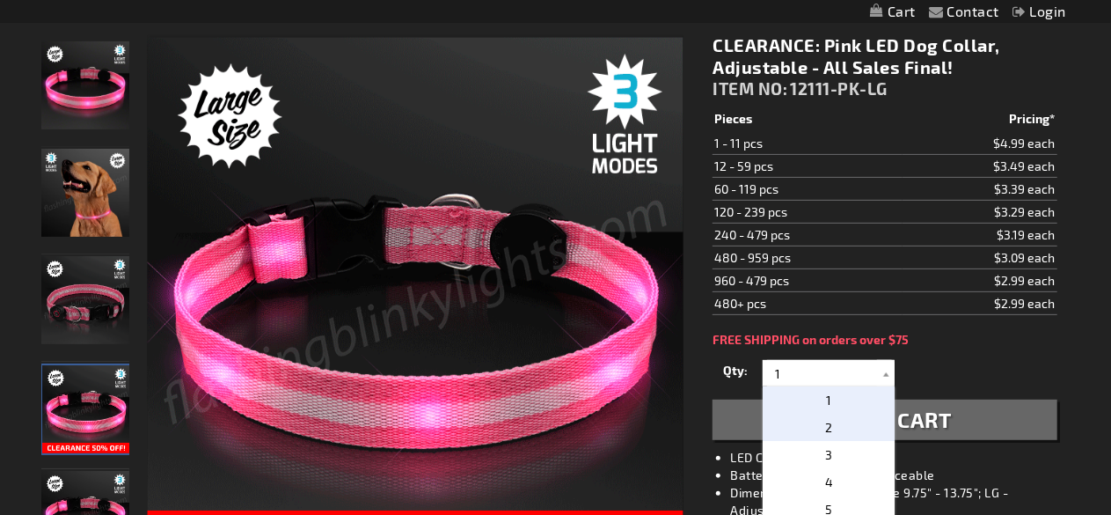
click at [843, 423] on p "2" at bounding box center [829, 426] width 132 height 27
type input "2"
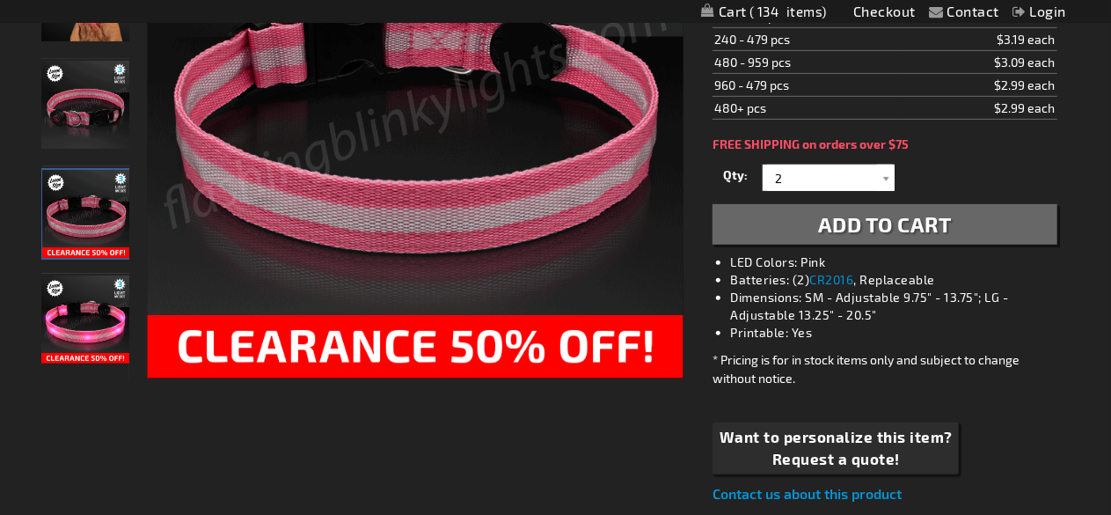
scroll to position [424, 0]
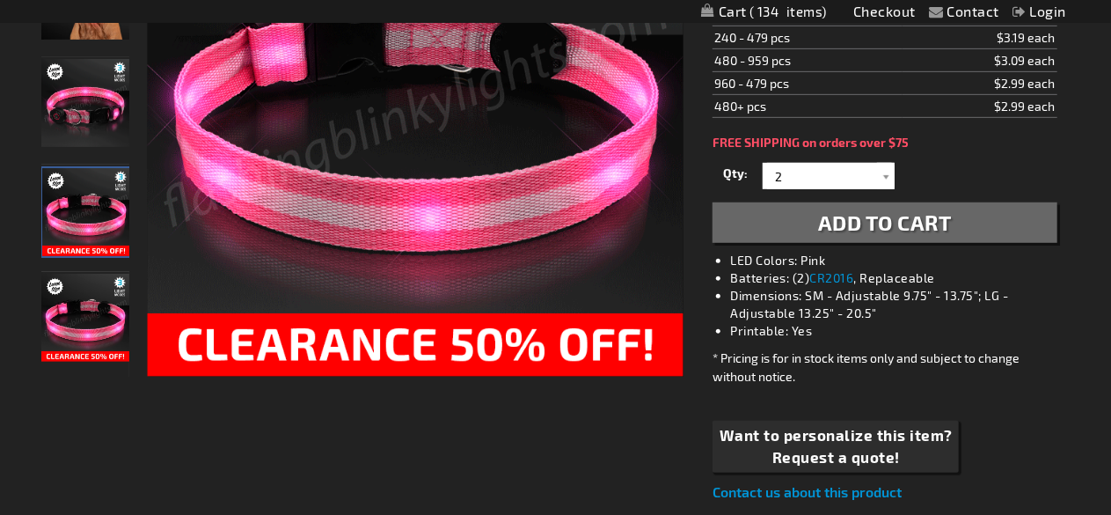
click at [860, 227] on span "Add to Cart" at bounding box center [885, 222] width 134 height 26
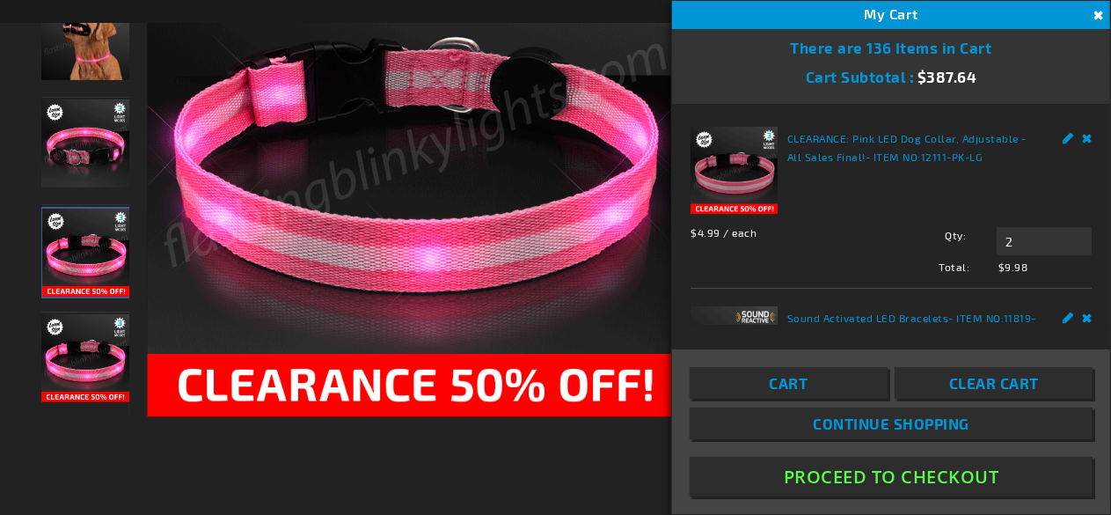
scroll to position [464, 0]
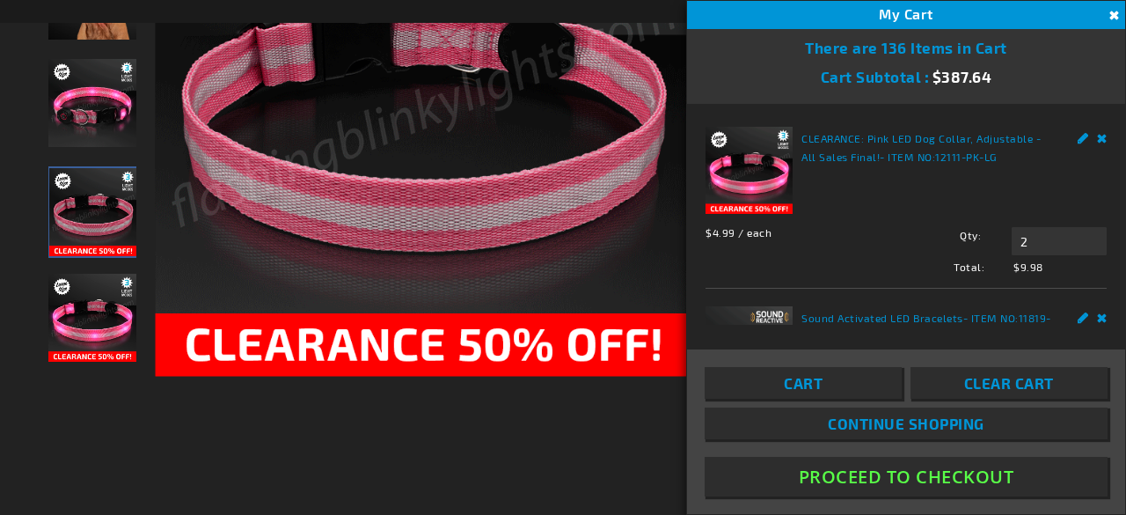
click at [1110, 17] on button "Close" at bounding box center [1111, 15] width 19 height 19
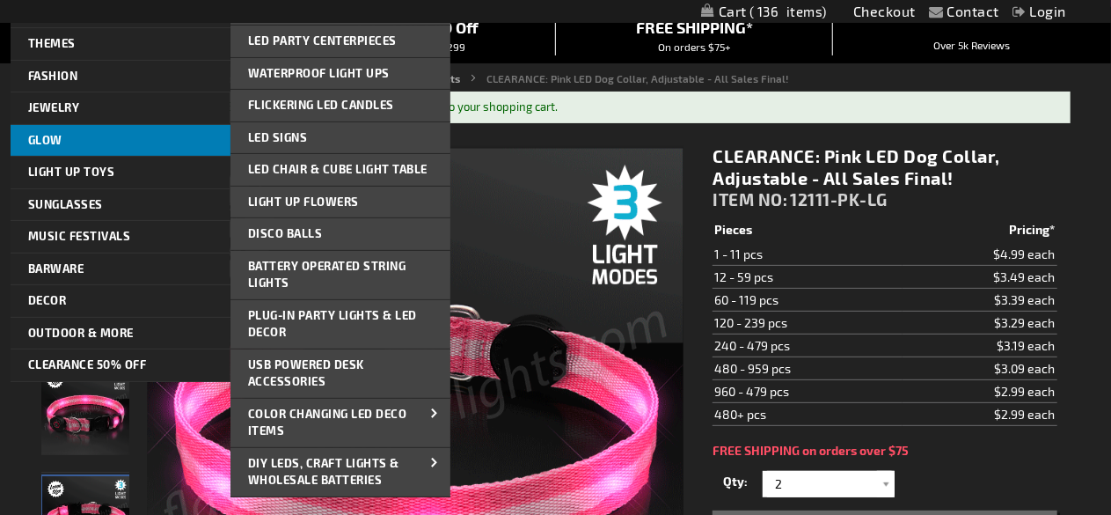
scroll to position [156, 0]
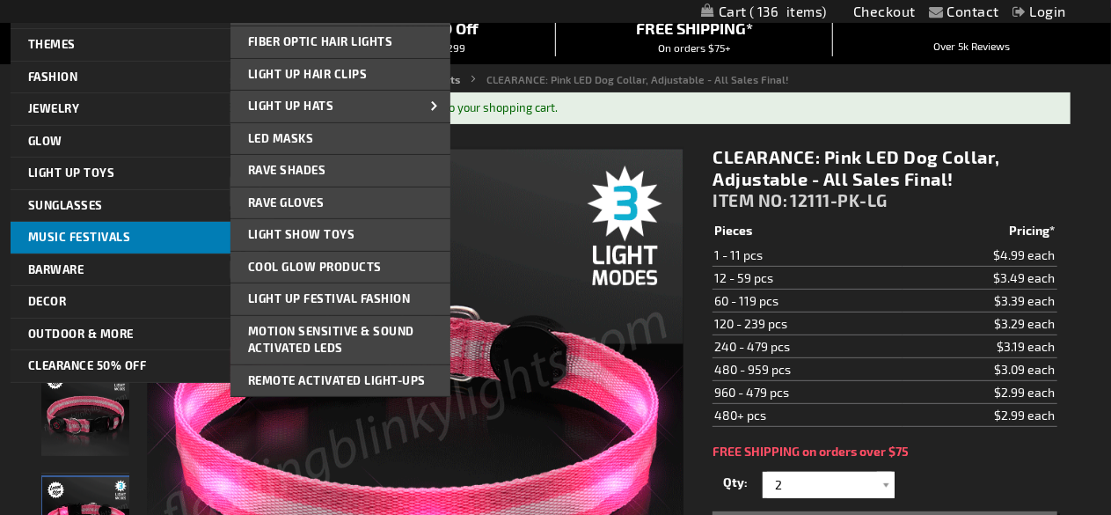
click at [129, 239] on link "Music Festivals" at bounding box center [121, 238] width 220 height 32
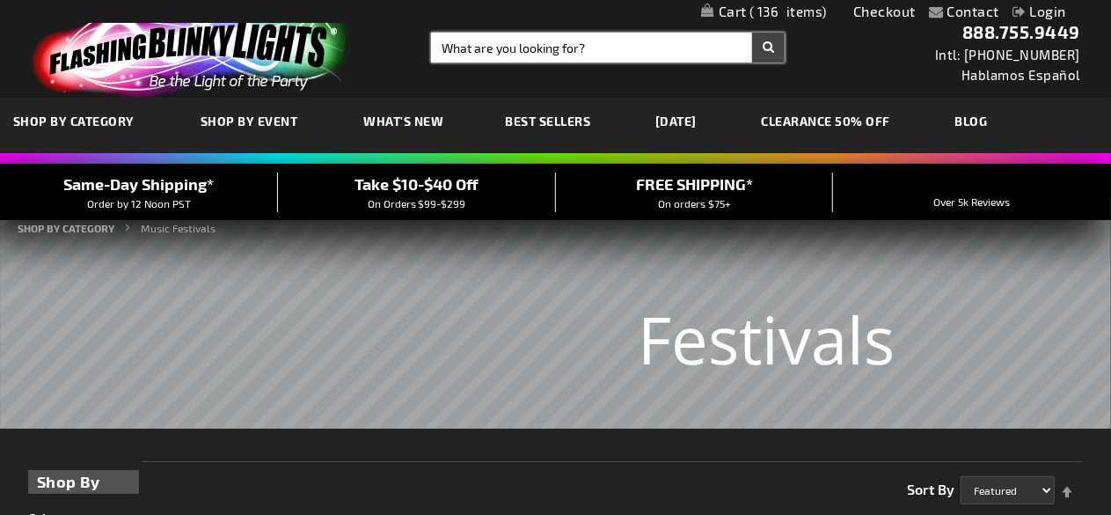
click at [582, 48] on input "Search" at bounding box center [608, 48] width 354 height 30
type input "light us sword"
click at [752, 33] on button "Search" at bounding box center [768, 48] width 33 height 30
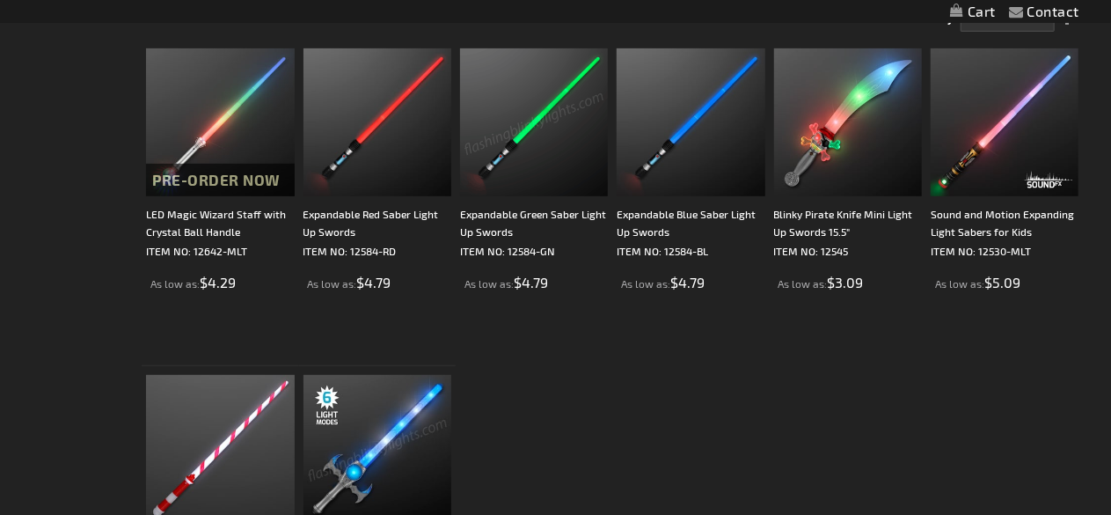
scroll to position [318, 0]
